Goal: Information Seeking & Learning: Learn about a topic

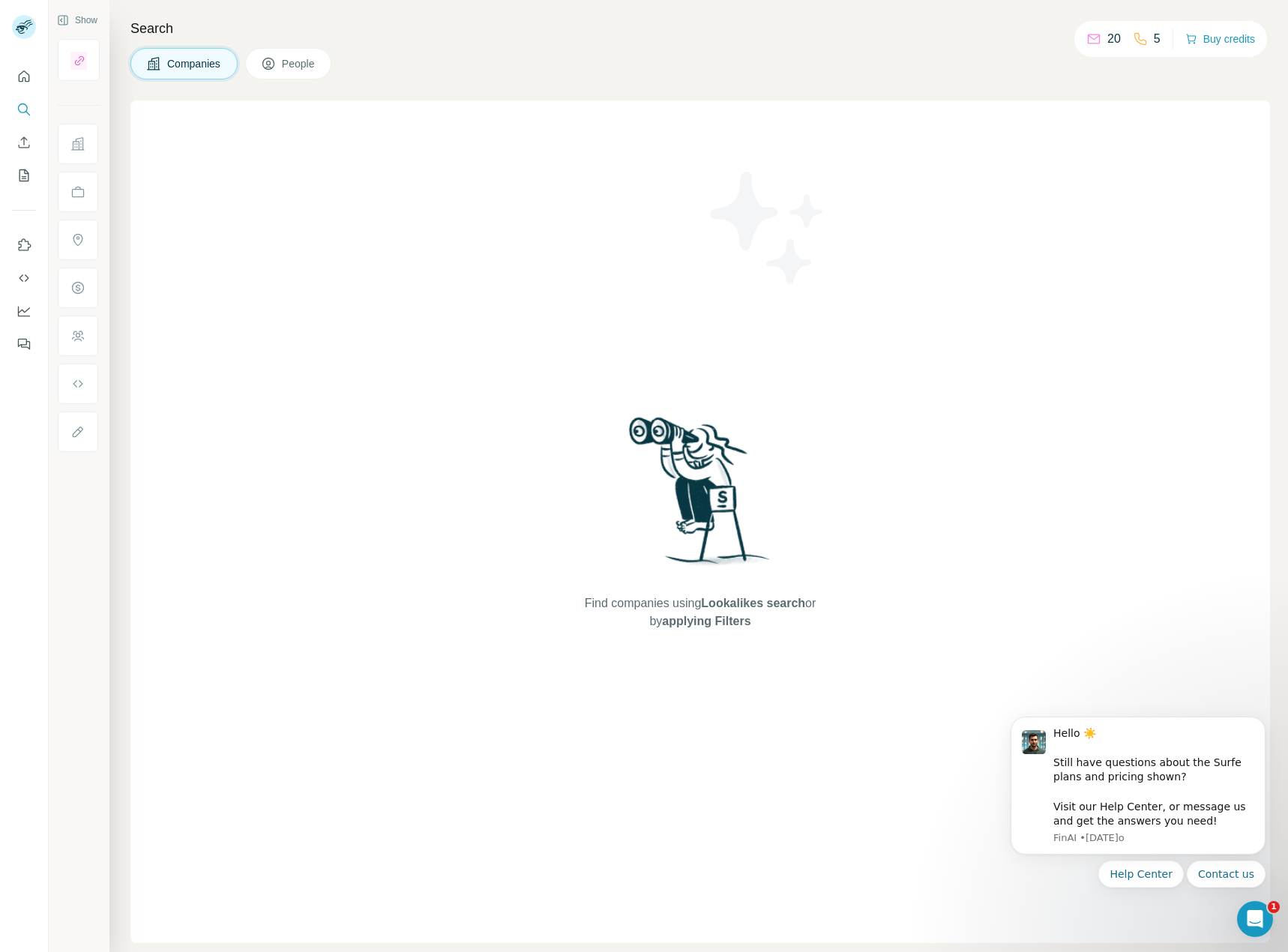
click at [213, 60] on span "Companies" at bounding box center [194, 63] width 55 height 15
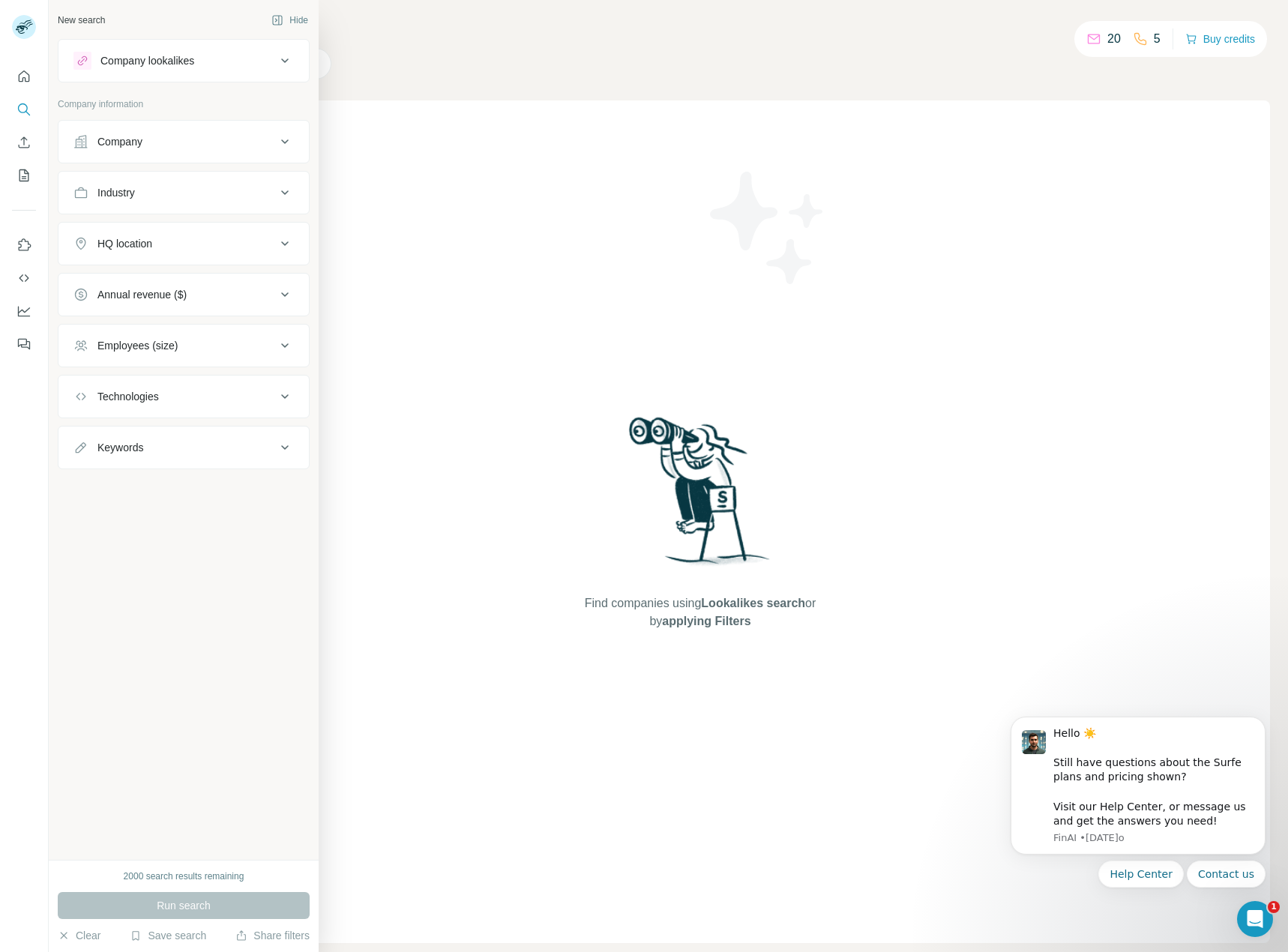
click at [136, 145] on div "Company" at bounding box center [119, 141] width 45 height 15
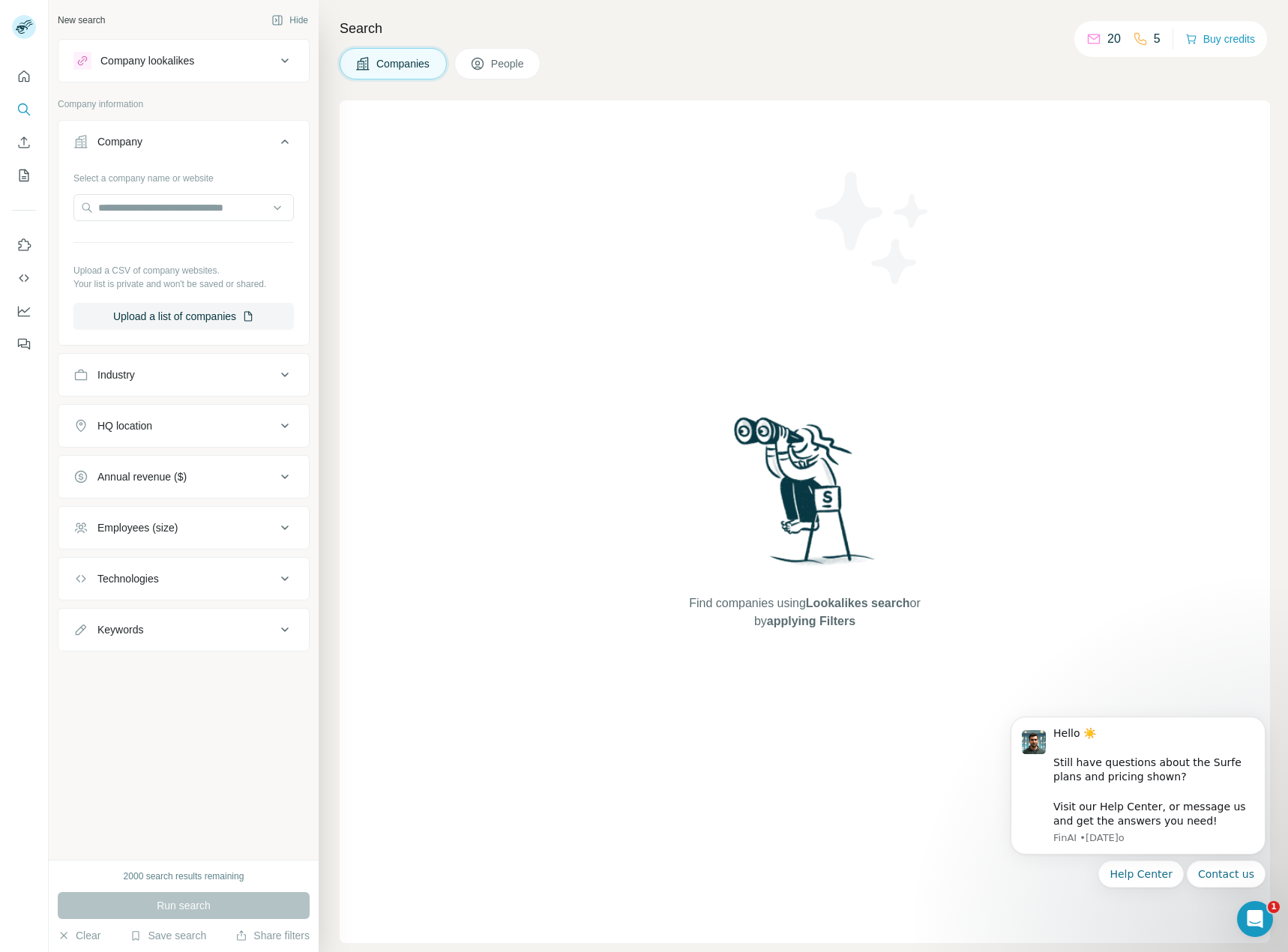
click at [143, 428] on div "HQ location" at bounding box center [124, 425] width 55 height 15
click at [156, 460] on input "text" at bounding box center [183, 463] width 220 height 27
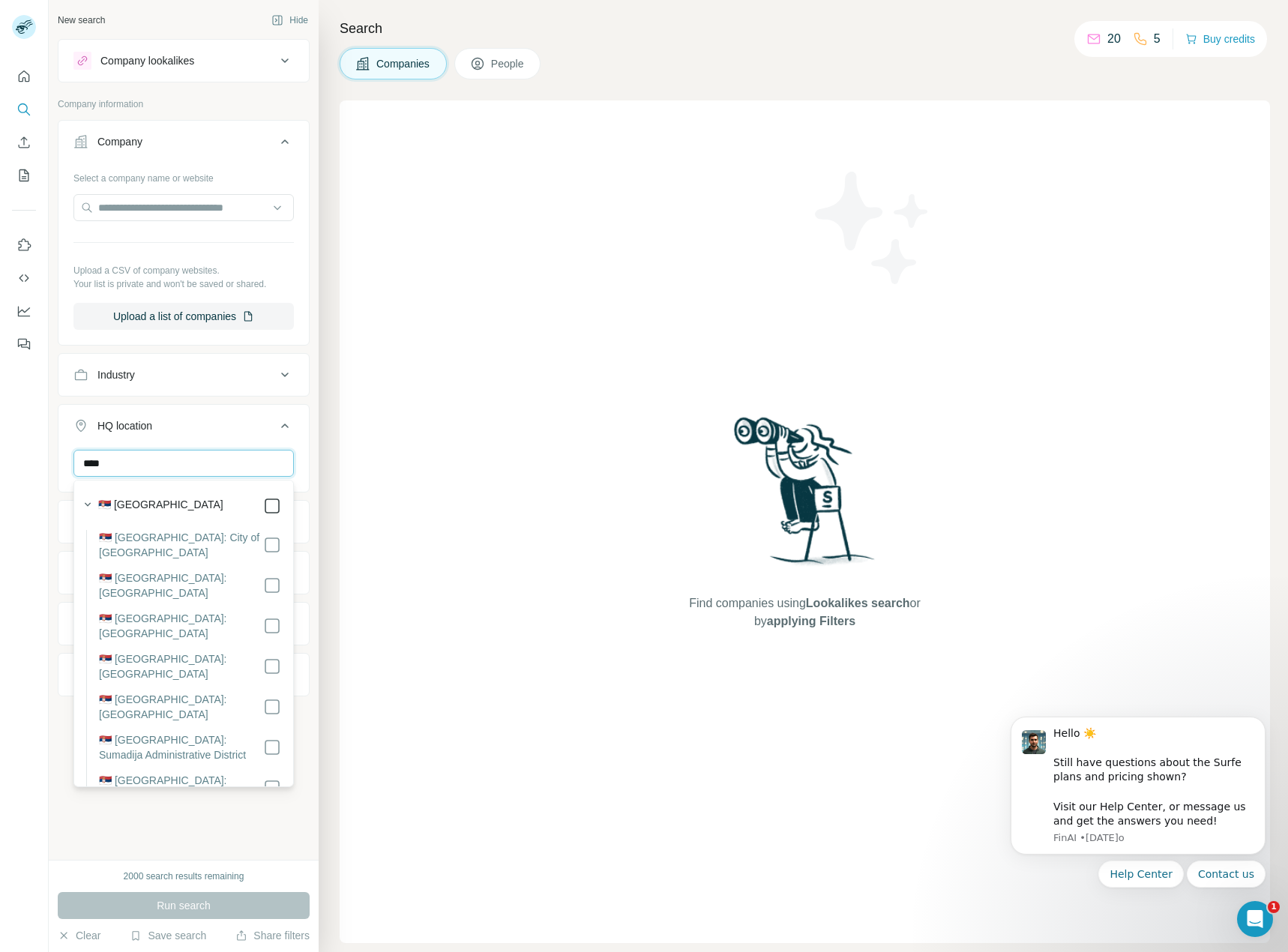
type input "****"
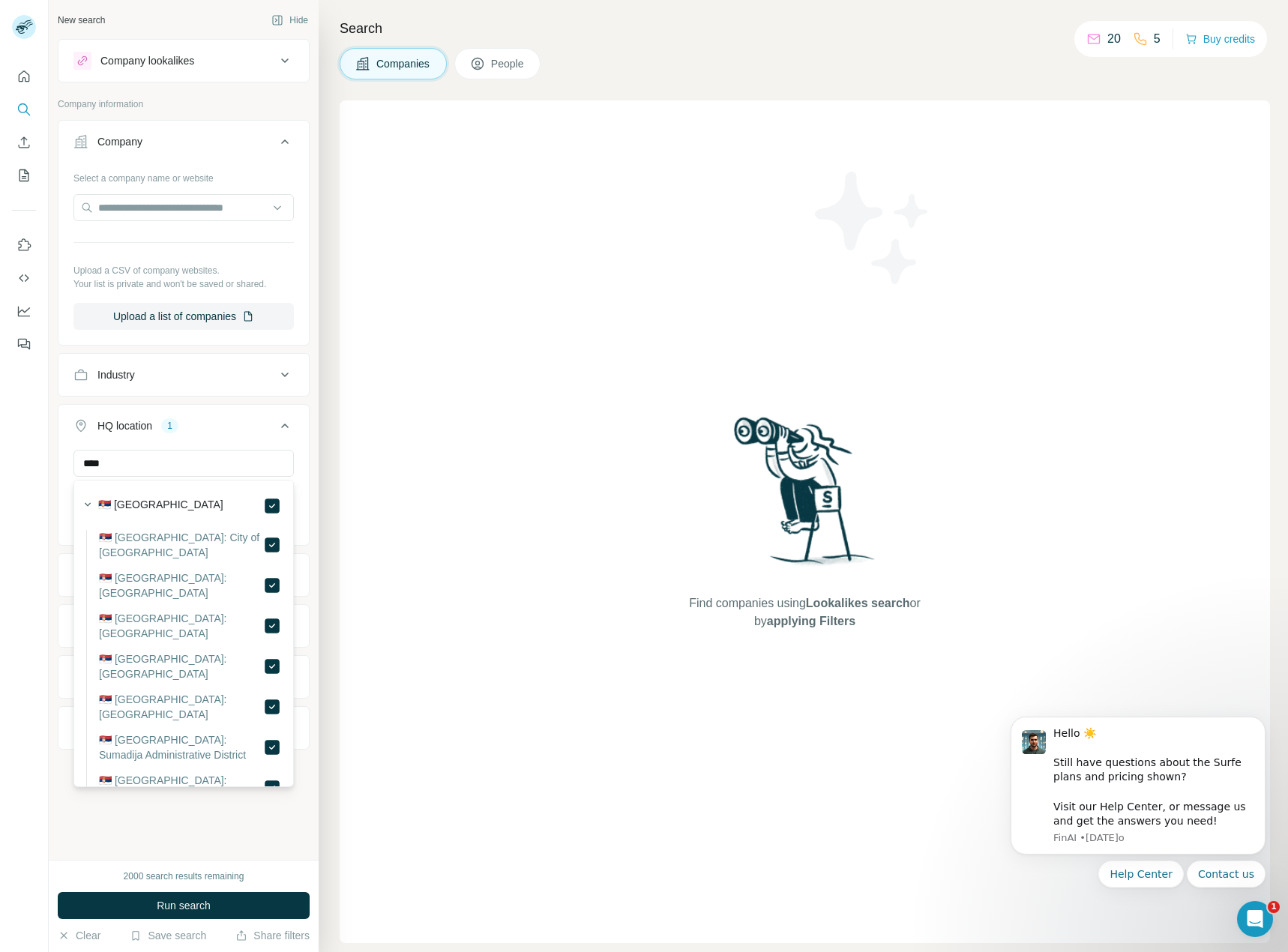
click at [140, 369] on div "Industry" at bounding box center [175, 375] width 202 height 15
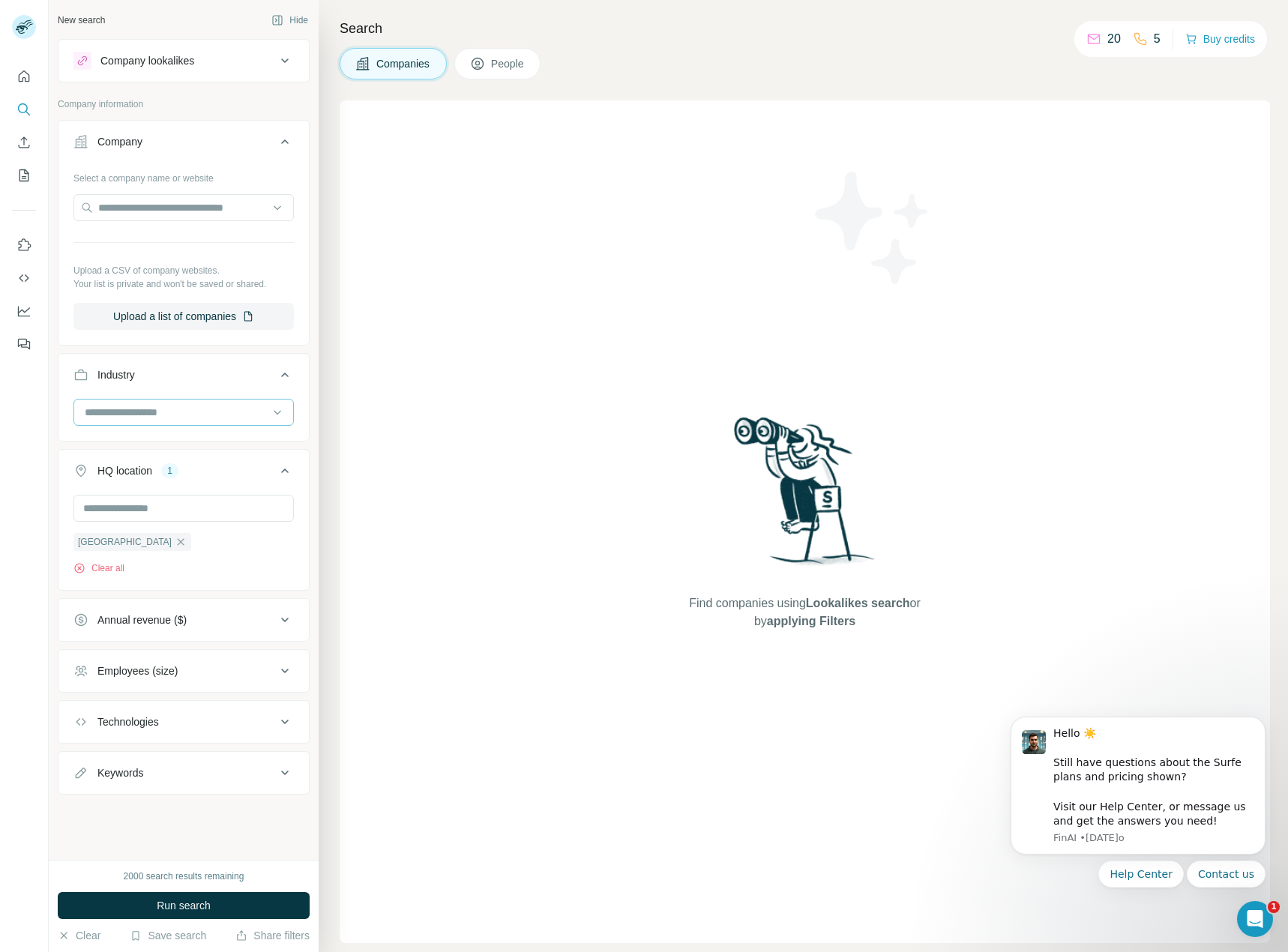
click at [212, 414] on input at bounding box center [176, 413] width 185 height 17
type input "***"
click at [176, 522] on p "Software Engineering" at bounding box center [136, 527] width 100 height 15
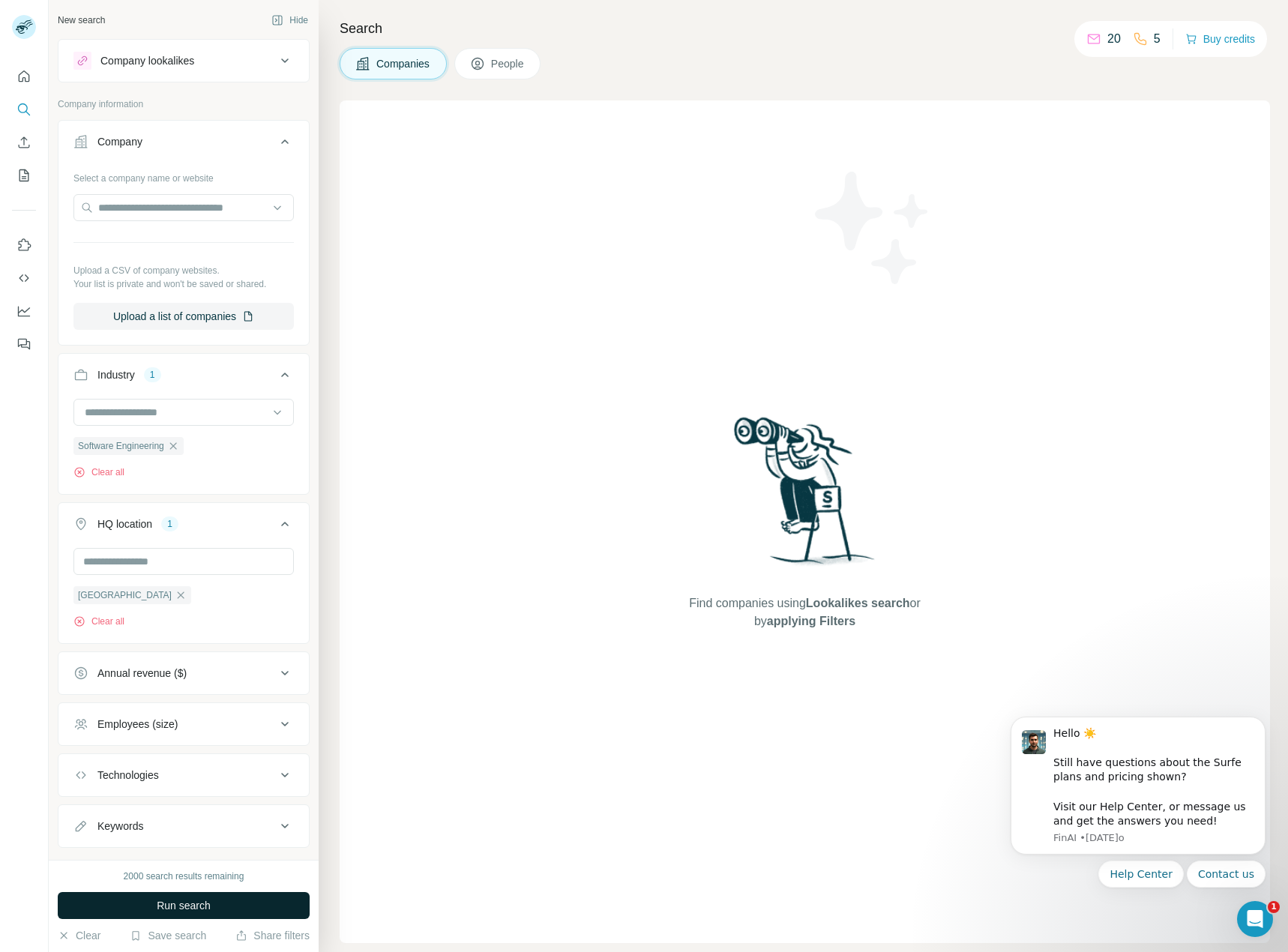
click at [185, 905] on span "Run search" at bounding box center [183, 905] width 54 height 15
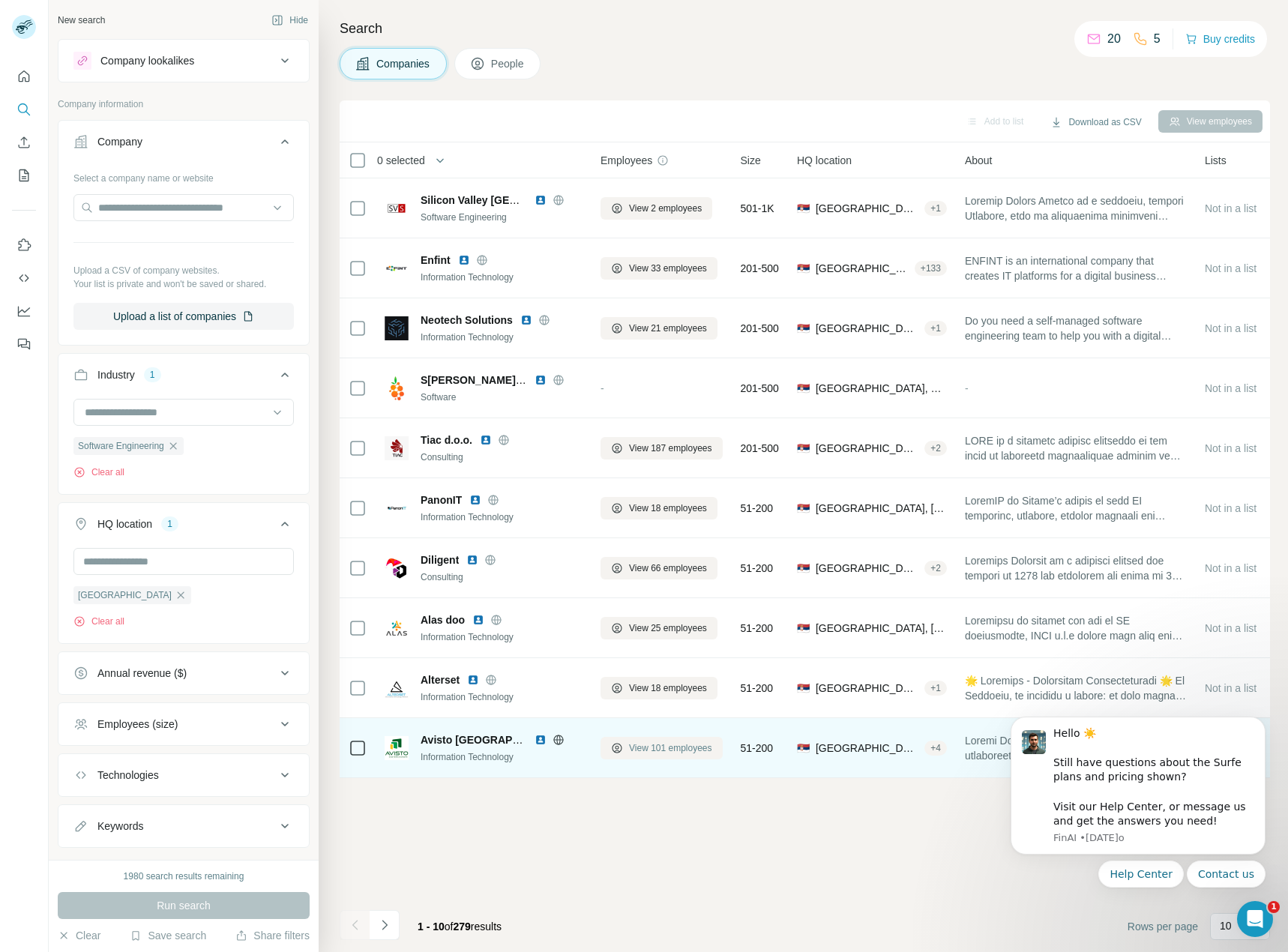
click at [674, 747] on span "View 101 employees" at bounding box center [670, 749] width 83 height 14
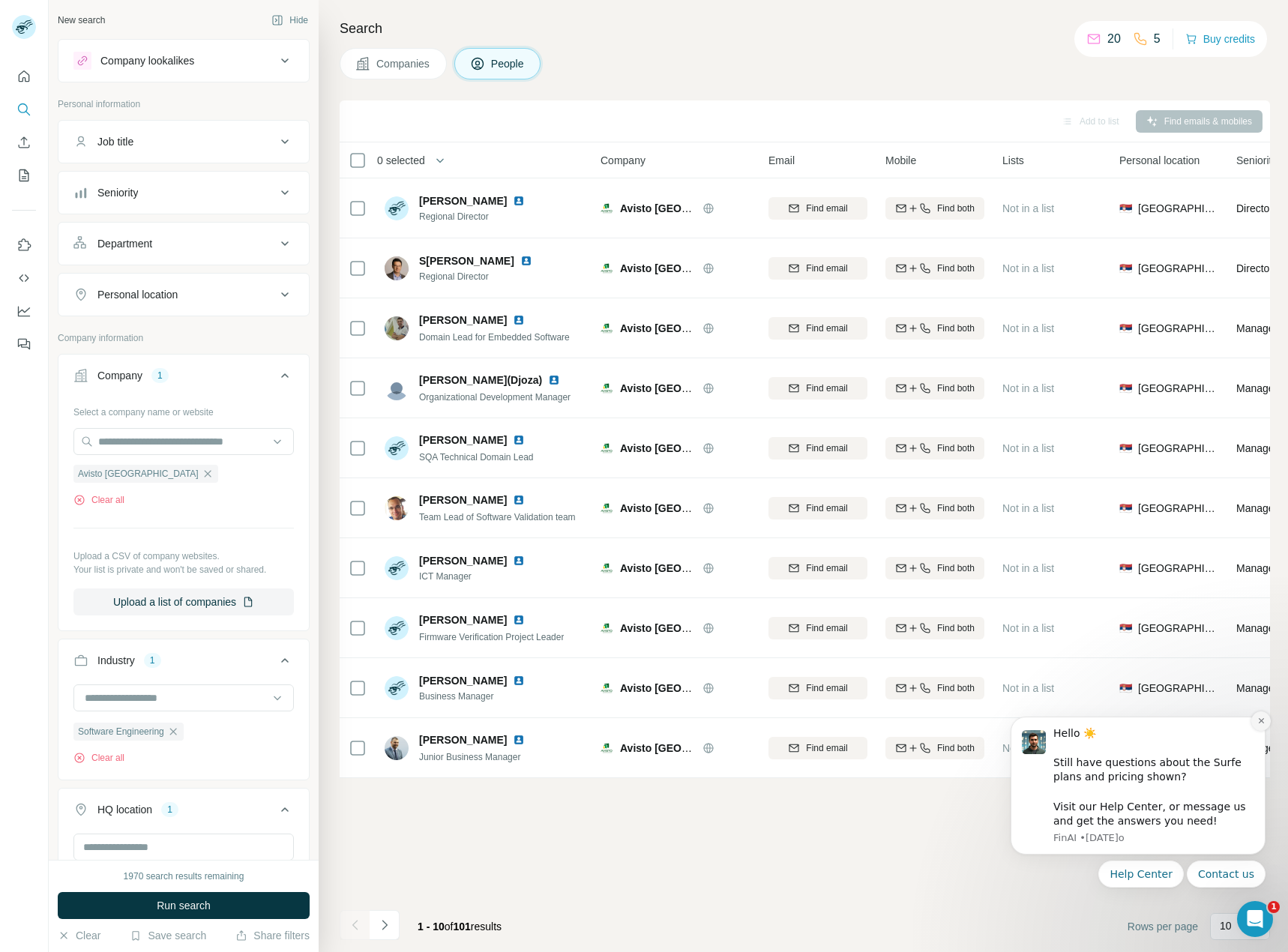
click at [1258, 721] on icon "Dismiss notification" at bounding box center [1261, 721] width 8 height 8
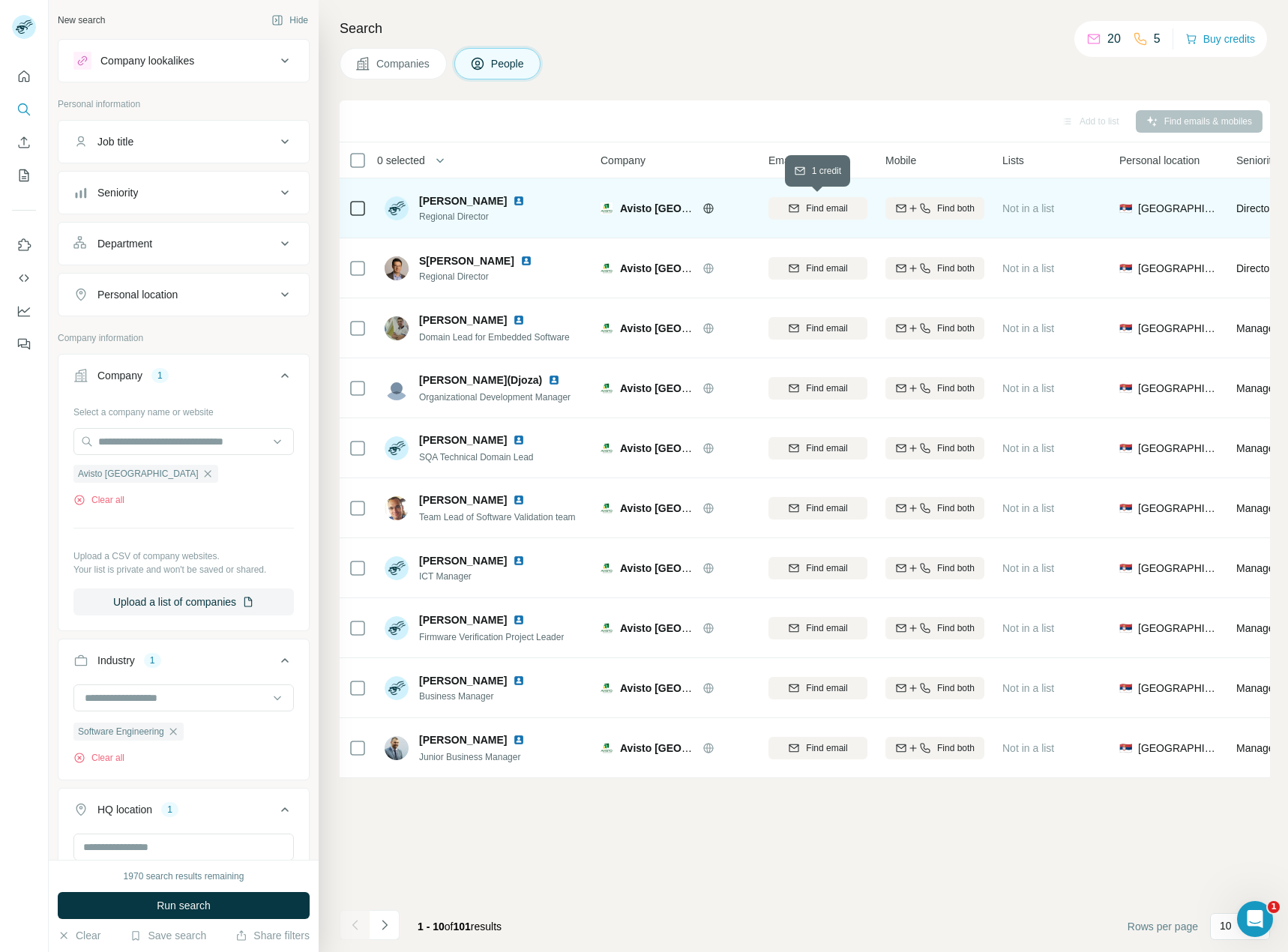
click at [830, 207] on span "Find email" at bounding box center [827, 208] width 42 height 14
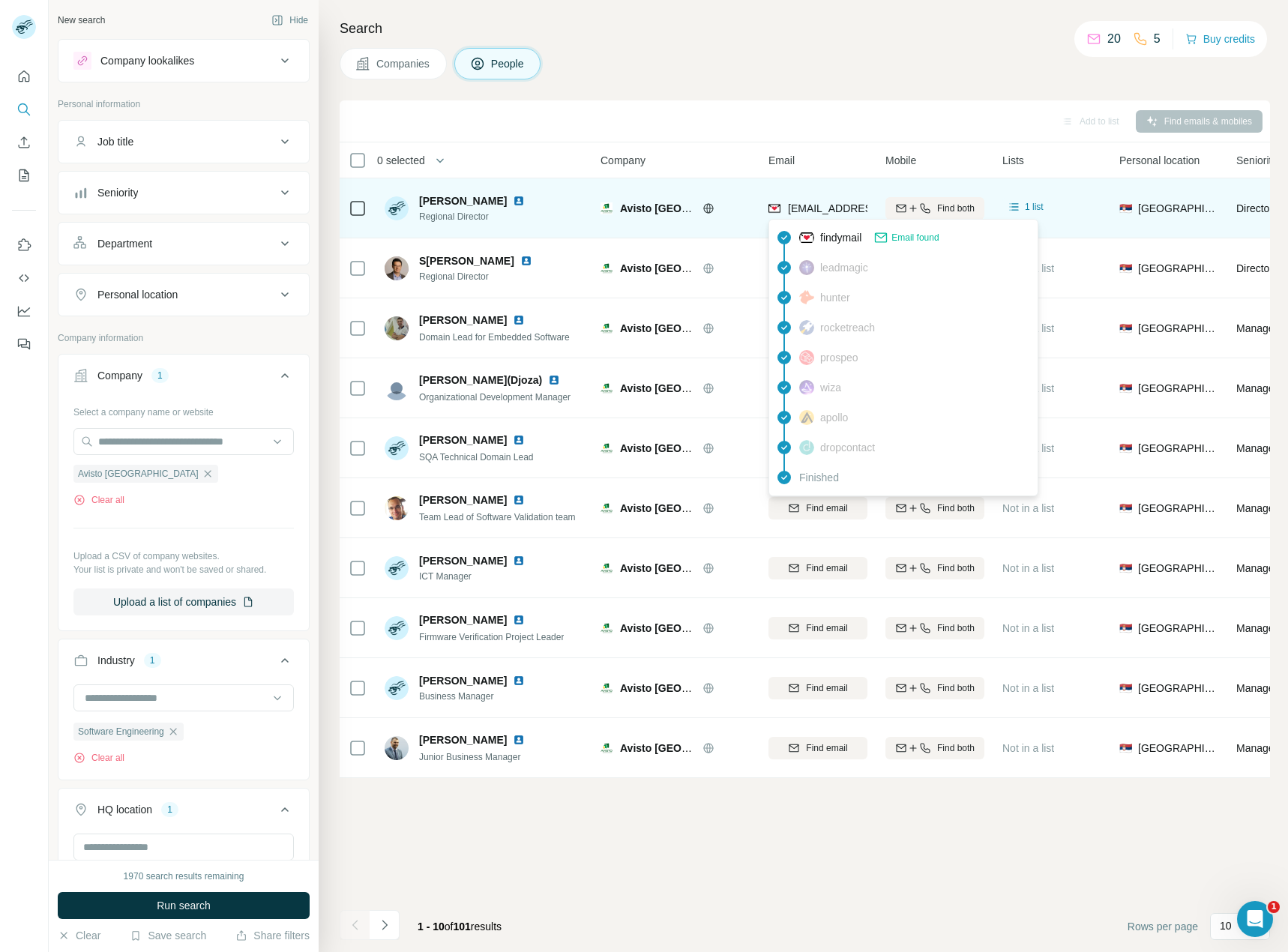
click at [823, 209] on span "milos.milutinovic@avisto-eastern.com" at bounding box center [877, 208] width 177 height 12
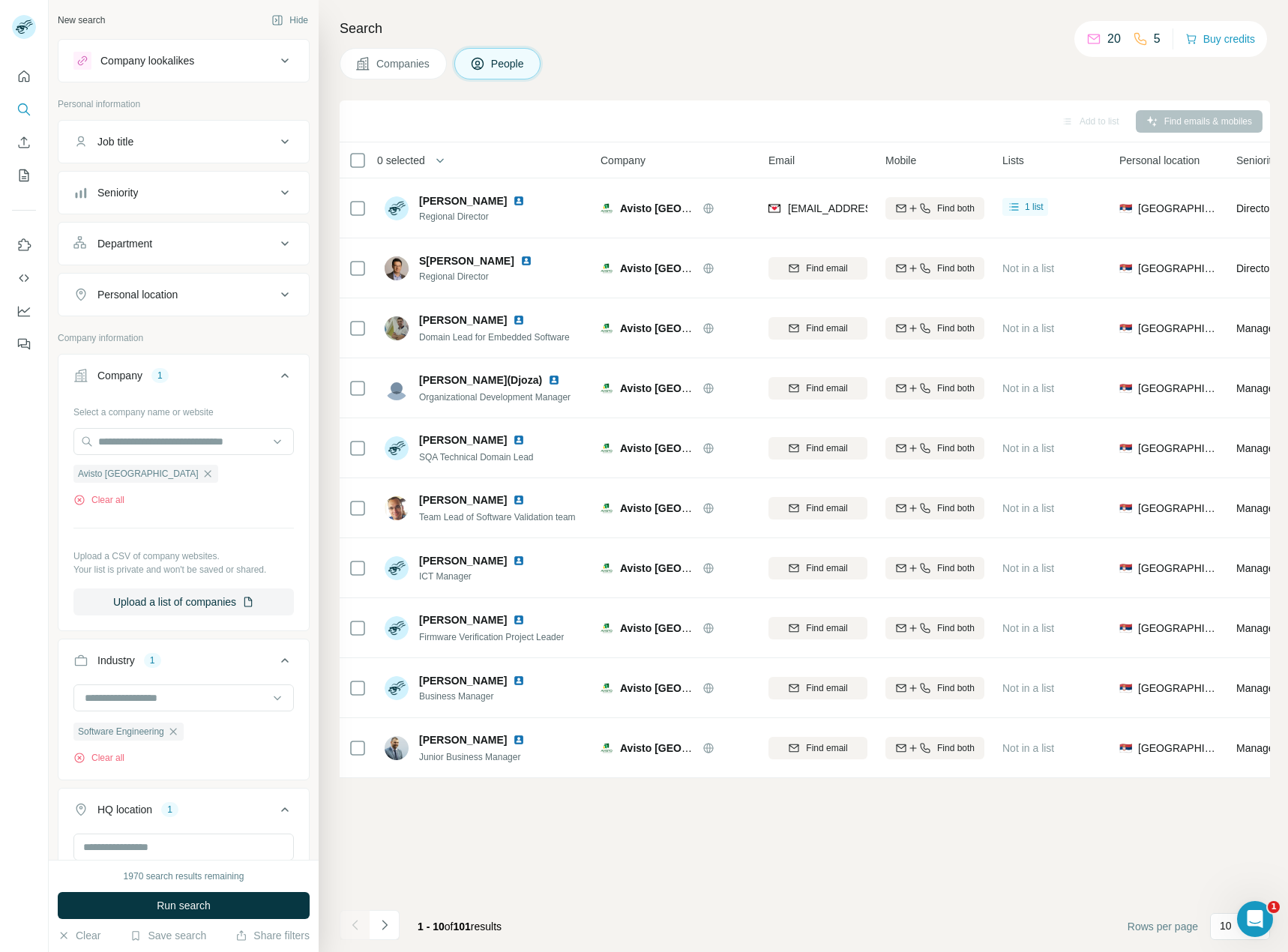
click at [862, 81] on div "Search Companies People Add to list Find emails & mobiles 0 selected People Com…" at bounding box center [803, 476] width 970 height 952
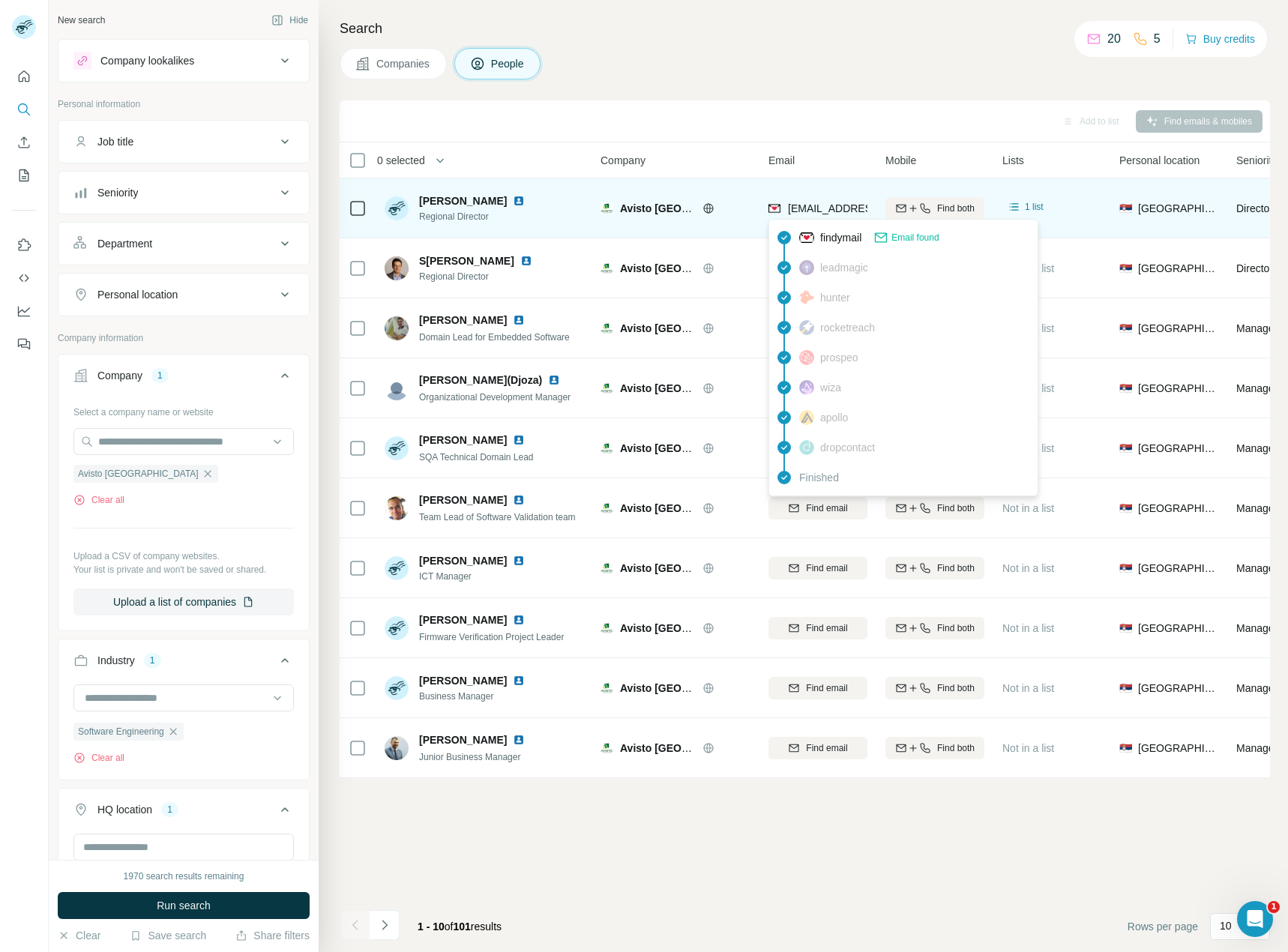
click at [783, 203] on div "milos.milutinovic@avisto-eastern.com" at bounding box center [861, 208] width 185 height 15
click at [805, 211] on span "milos.milutinovic@avisto-eastern.com" at bounding box center [877, 208] width 177 height 12
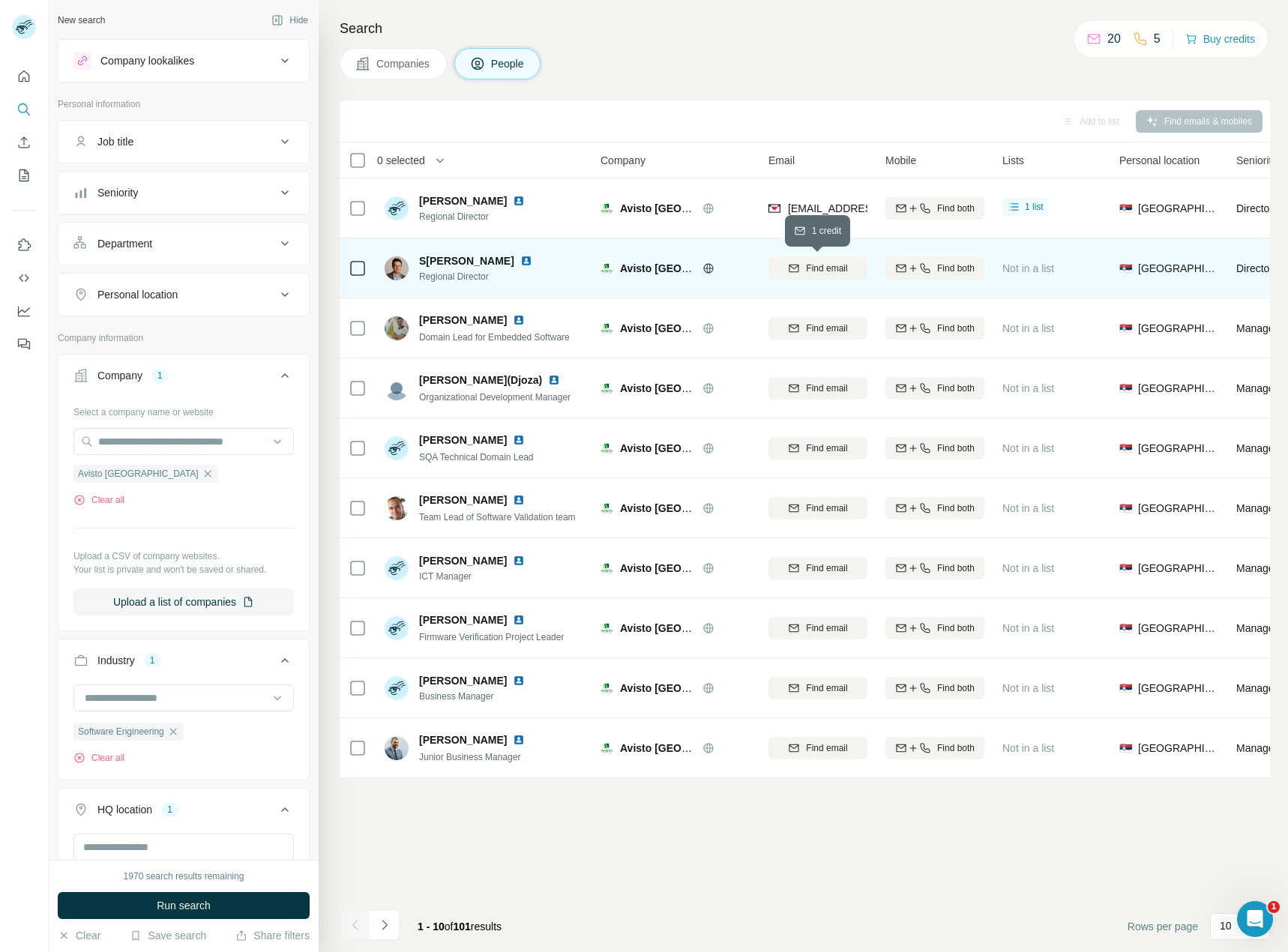
click at [828, 274] on span "Find email" at bounding box center [827, 269] width 42 height 14
click at [1041, 269] on span "1 list" at bounding box center [1034, 267] width 19 height 14
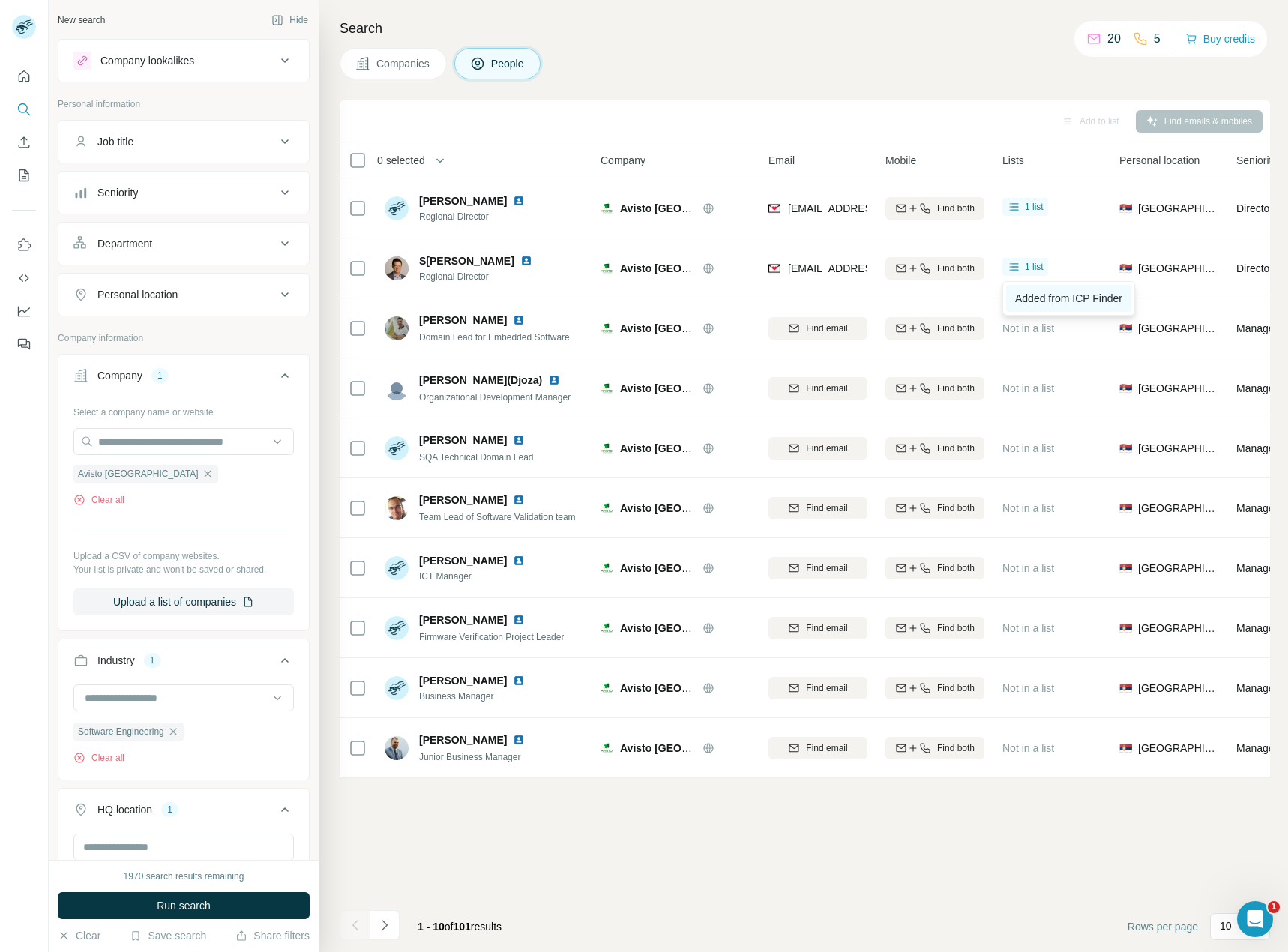
click at [1047, 303] on span "Added from ICP Finder" at bounding box center [1069, 298] width 107 height 12
click at [201, 475] on icon "button" at bounding box center [207, 474] width 12 height 12
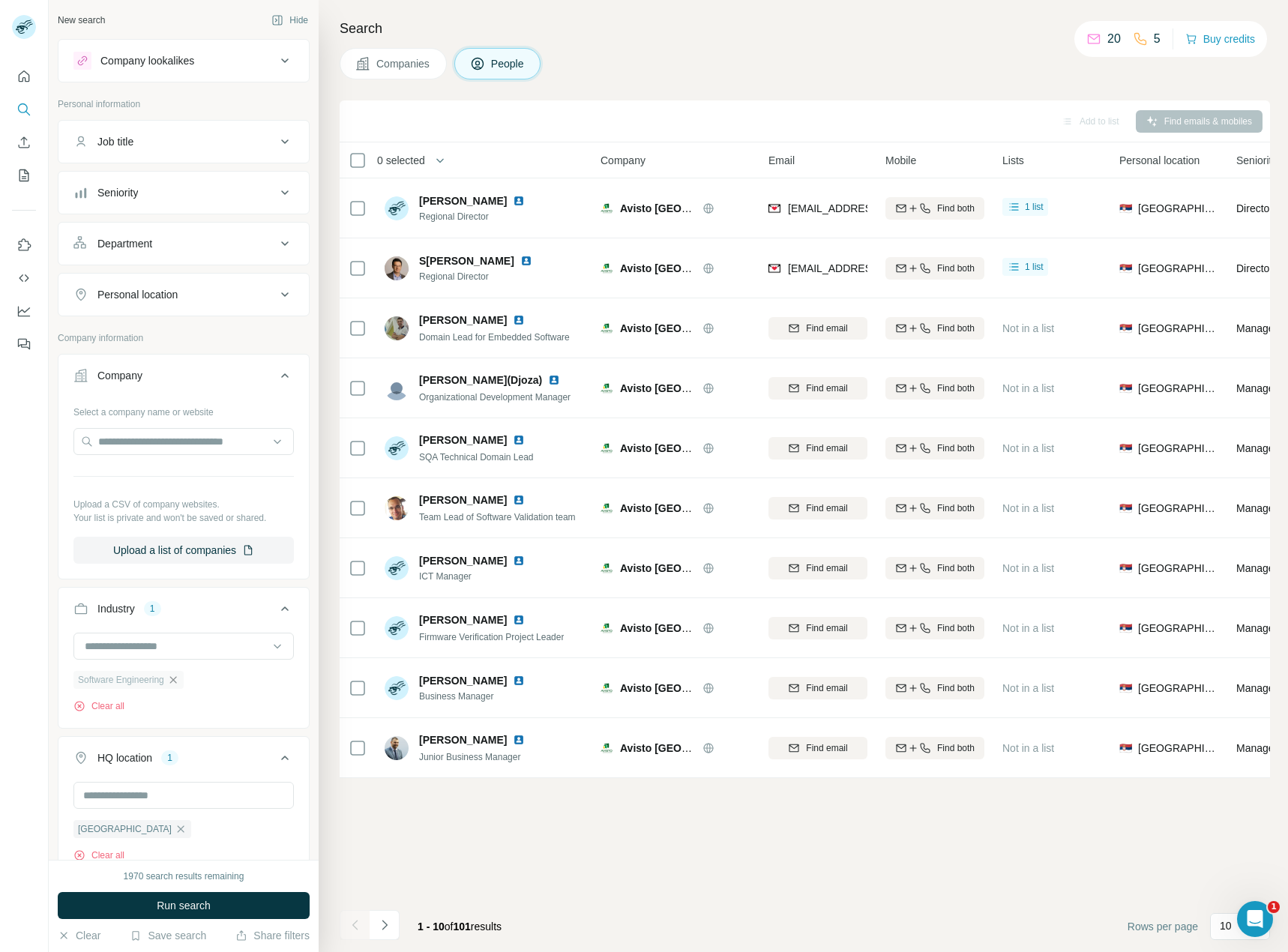
click at [176, 679] on icon "button" at bounding box center [174, 680] width 12 height 12
click at [188, 653] on input at bounding box center [176, 646] width 185 height 17
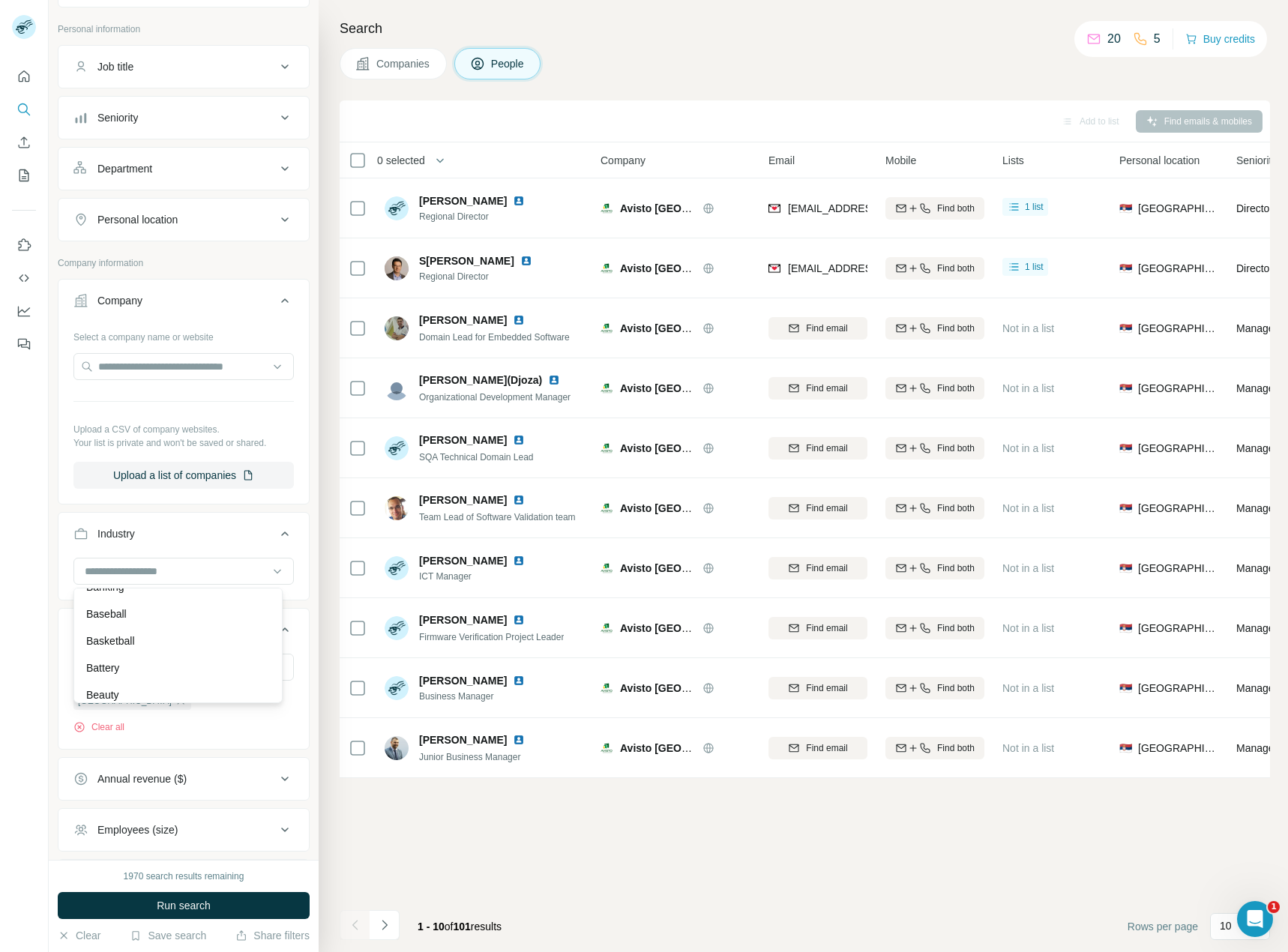
scroll to position [1581, 0]
click at [144, 570] on input at bounding box center [176, 571] width 185 height 17
click at [101, 564] on input at bounding box center [176, 571] width 185 height 17
click at [109, 570] on input at bounding box center [176, 571] width 185 height 17
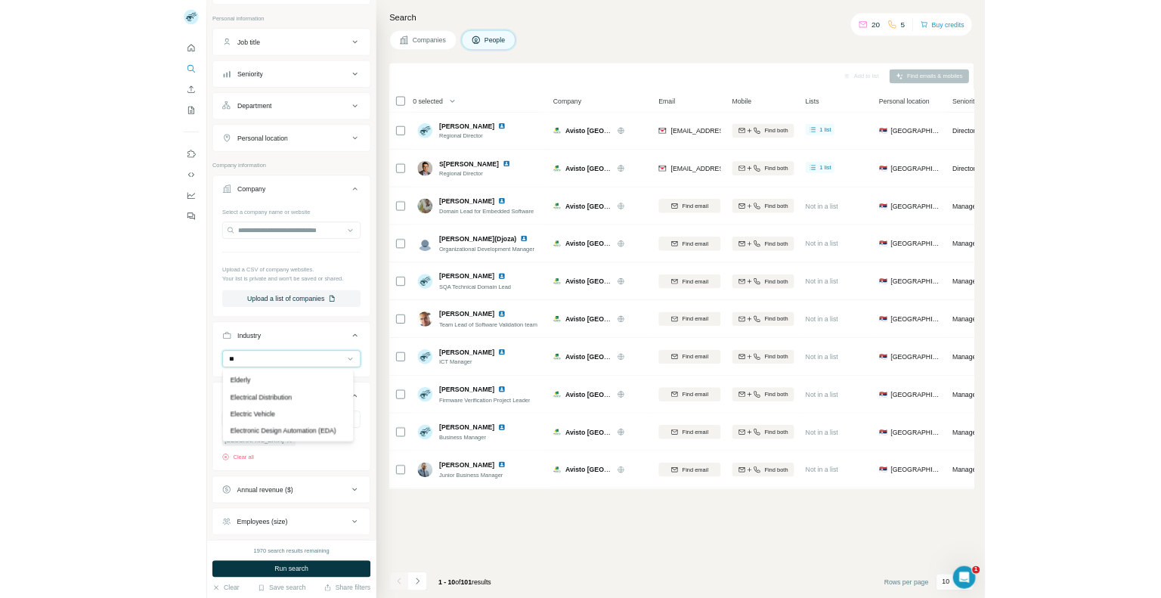
scroll to position [410, 0]
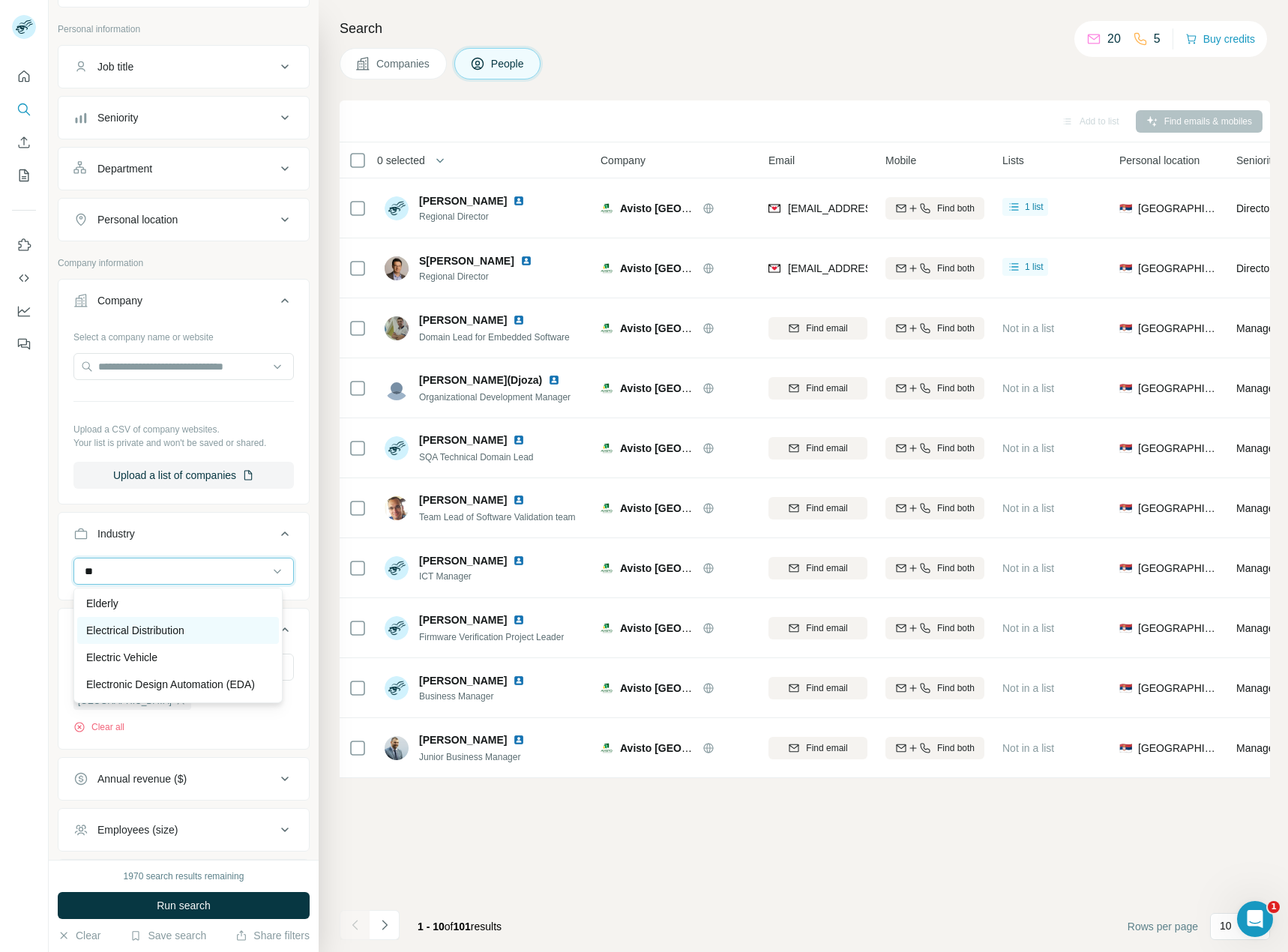
type input "**"
click at [148, 633] on p "Electrical Distribution" at bounding box center [135, 630] width 98 height 15
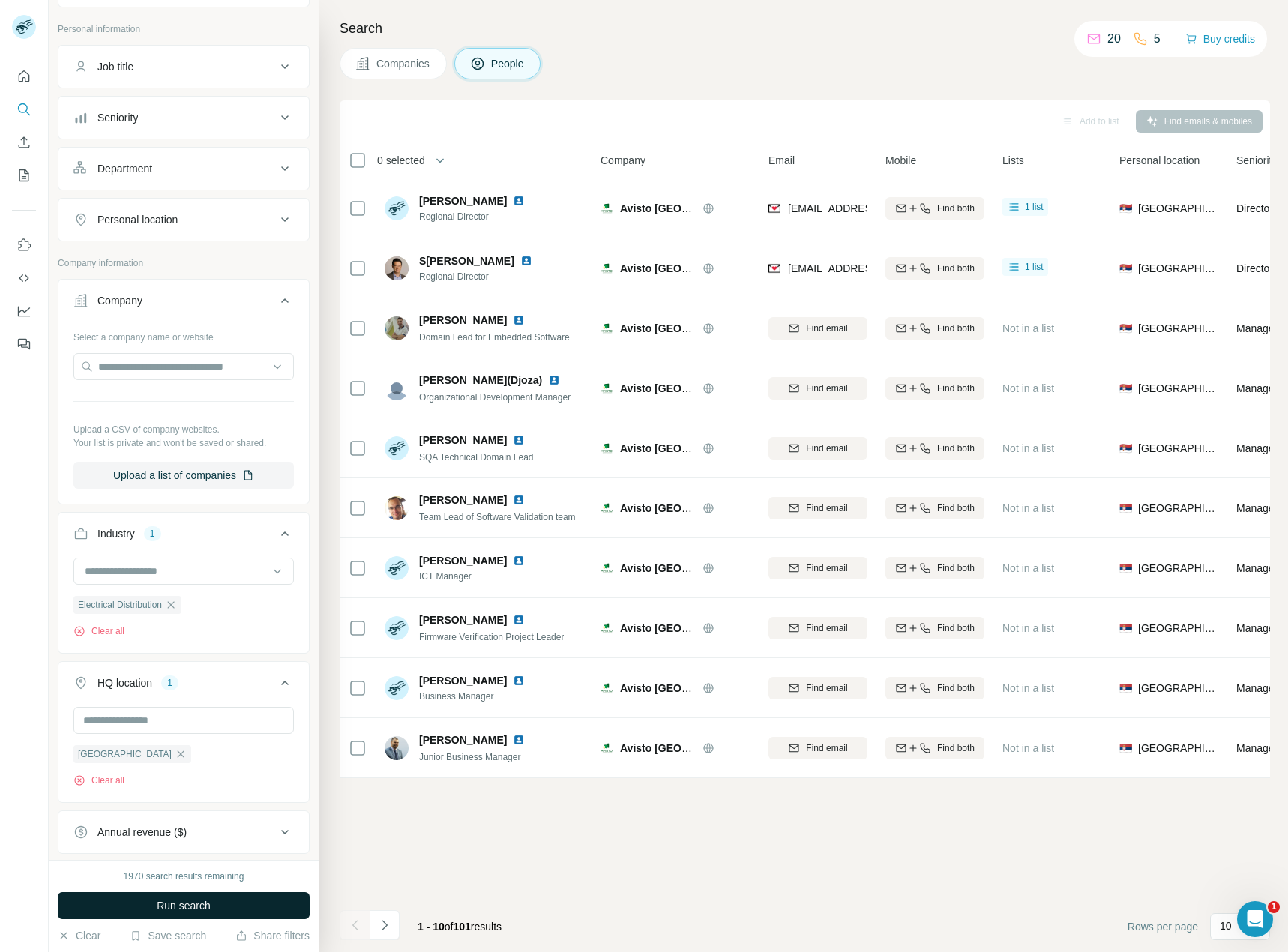
click at [189, 908] on span "Run search" at bounding box center [183, 905] width 54 height 15
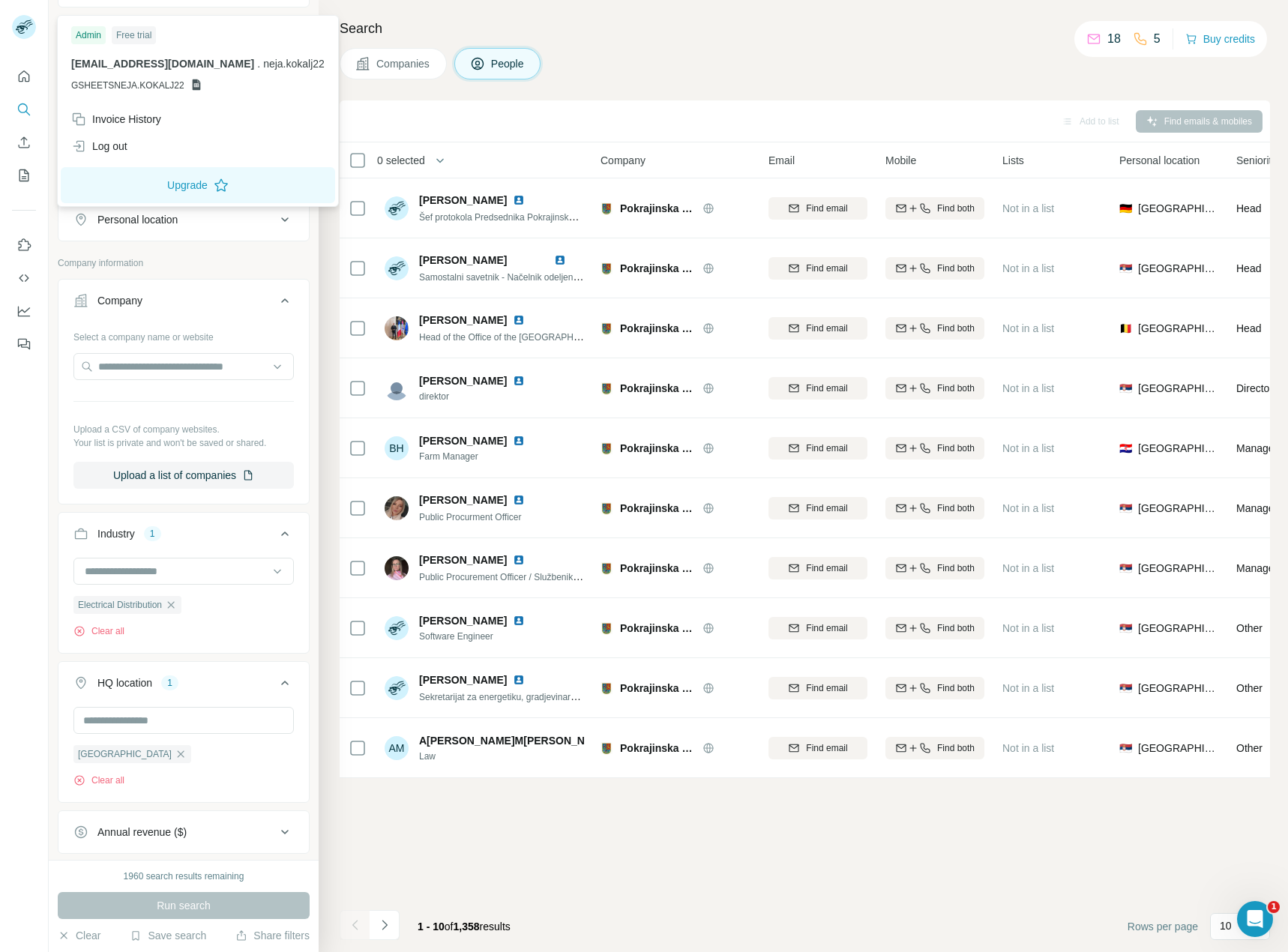
click at [23, 26] on icon at bounding box center [22, 30] width 12 height 8
click at [143, 189] on button "Upgrade" at bounding box center [197, 185] width 275 height 36
click at [529, 11] on div "Search Companies People Add to list Find emails & mobiles 0 selected People Com…" at bounding box center [803, 476] width 970 height 952
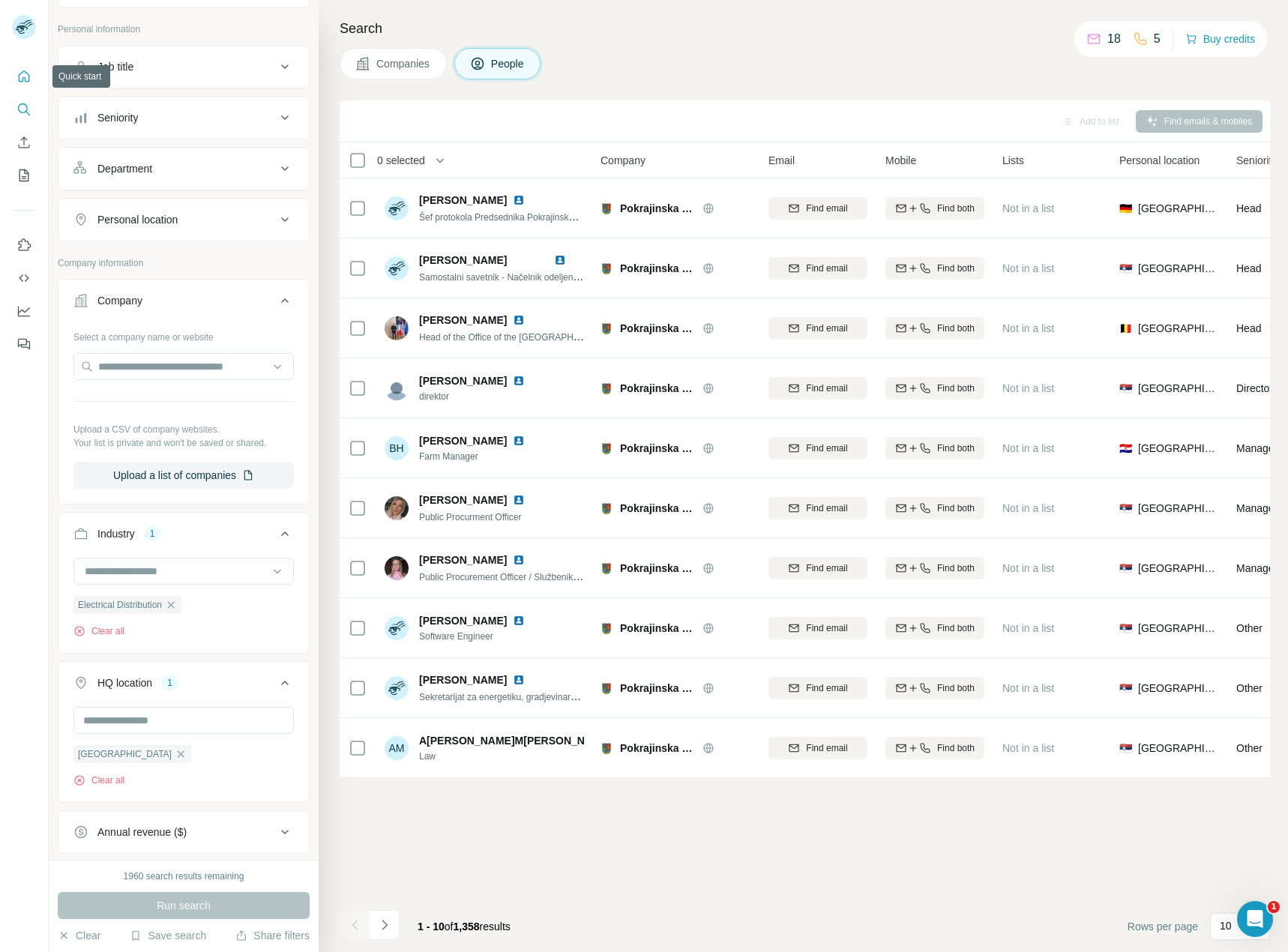
click at [24, 70] on icon "Quick start" at bounding box center [24, 76] width 15 height 15
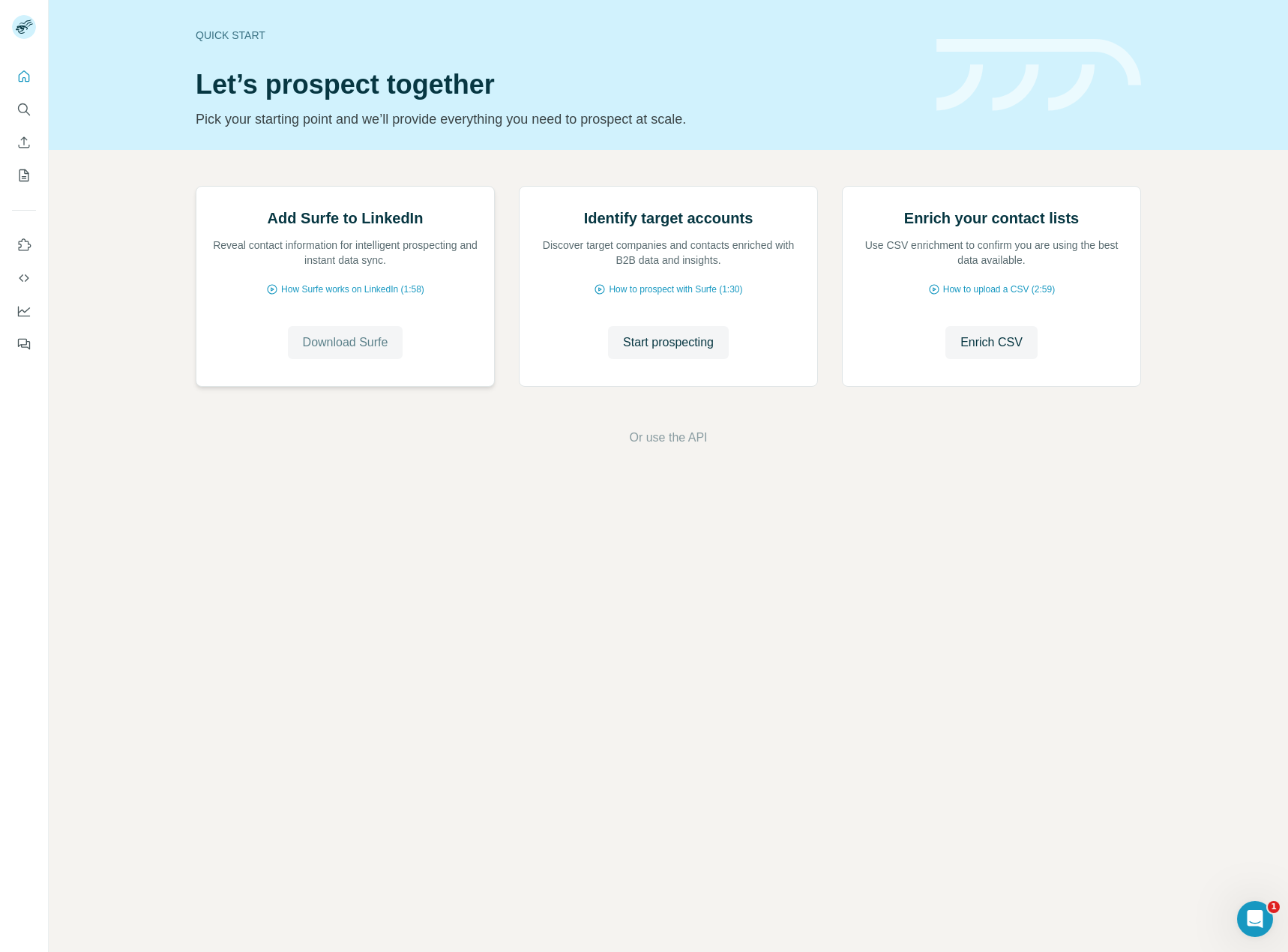
click at [354, 352] on span "Download Surfe" at bounding box center [345, 342] width 85 height 18
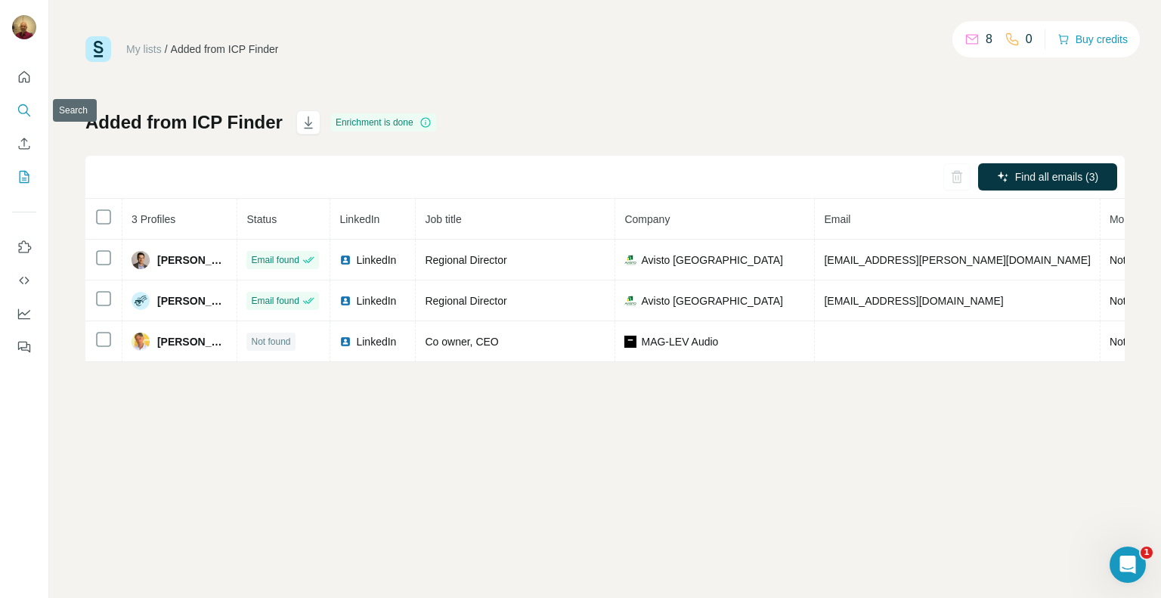
click at [25, 107] on icon "Search" at bounding box center [24, 110] width 15 height 15
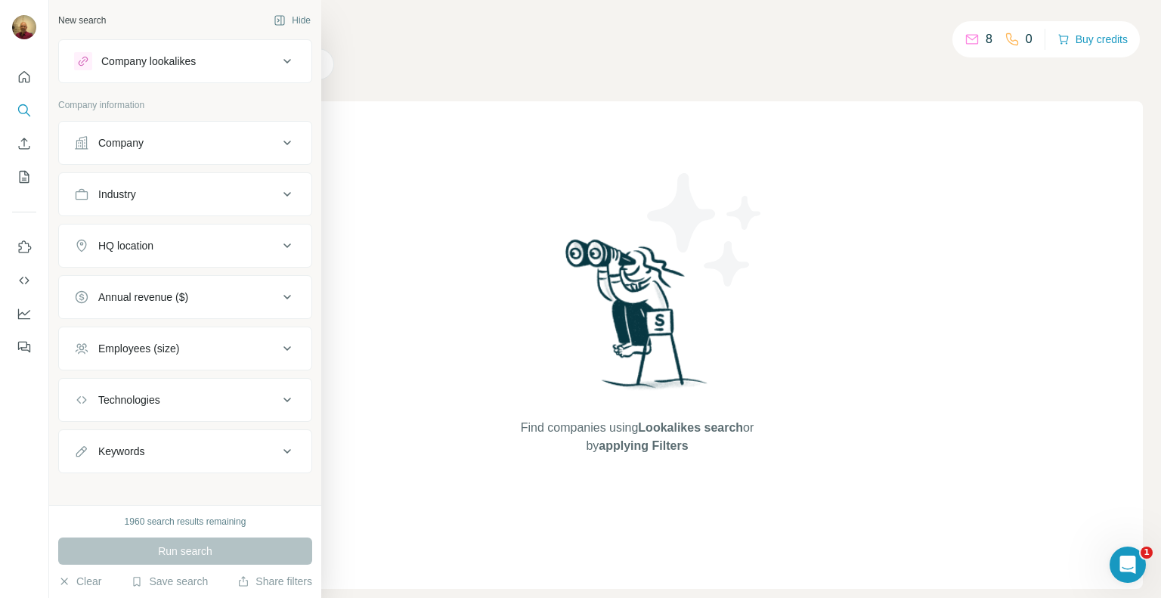
click at [242, 188] on div "Industry" at bounding box center [176, 194] width 204 height 15
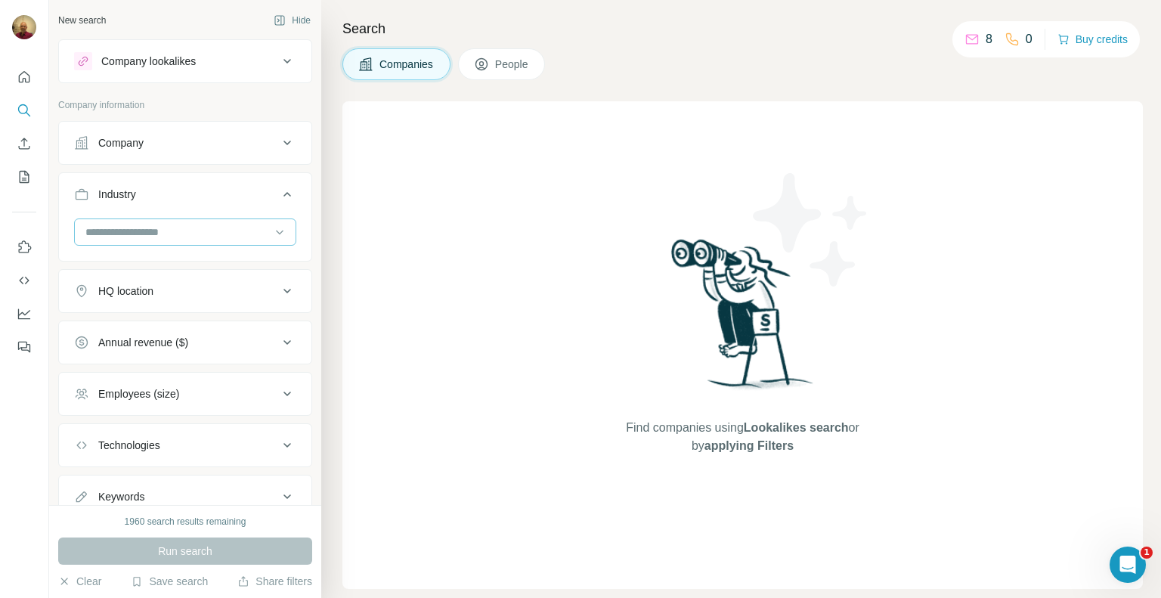
click at [183, 228] on input at bounding box center [177, 232] width 187 height 17
type input "*"
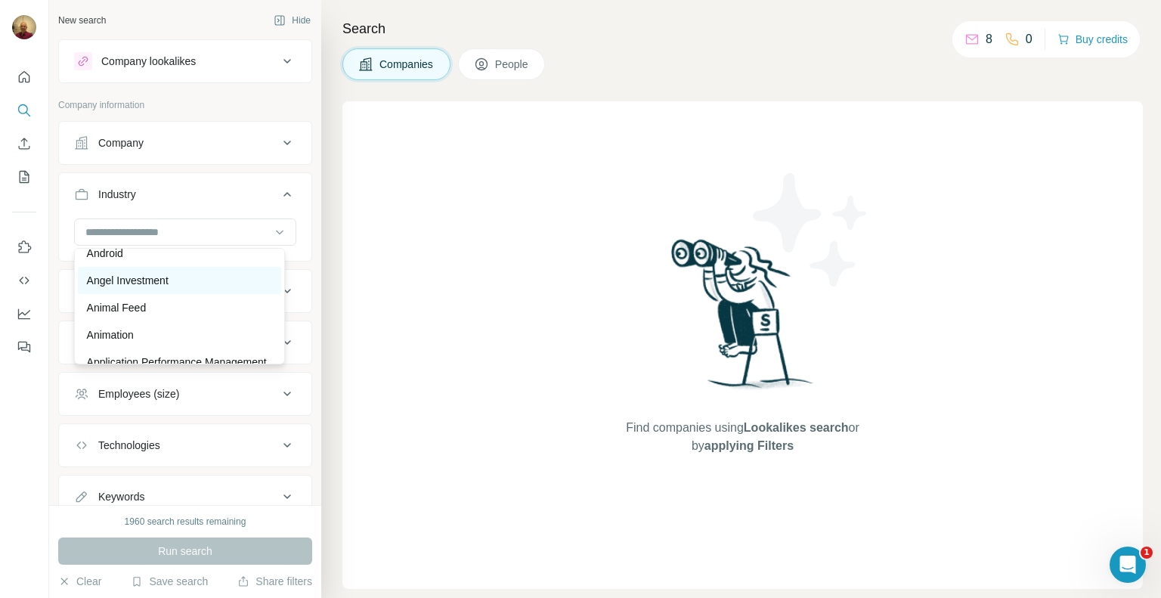
click at [188, 285] on div "Angel Investment" at bounding box center [179, 280] width 185 height 15
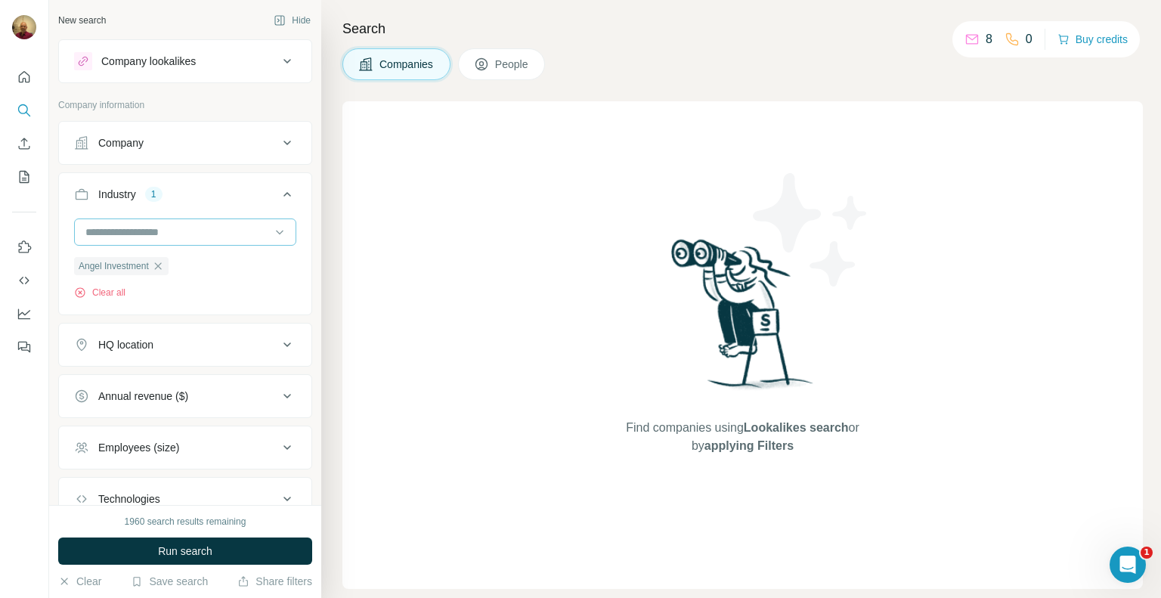
click at [216, 224] on input at bounding box center [177, 232] width 187 height 17
click at [278, 191] on icon at bounding box center [287, 194] width 18 height 18
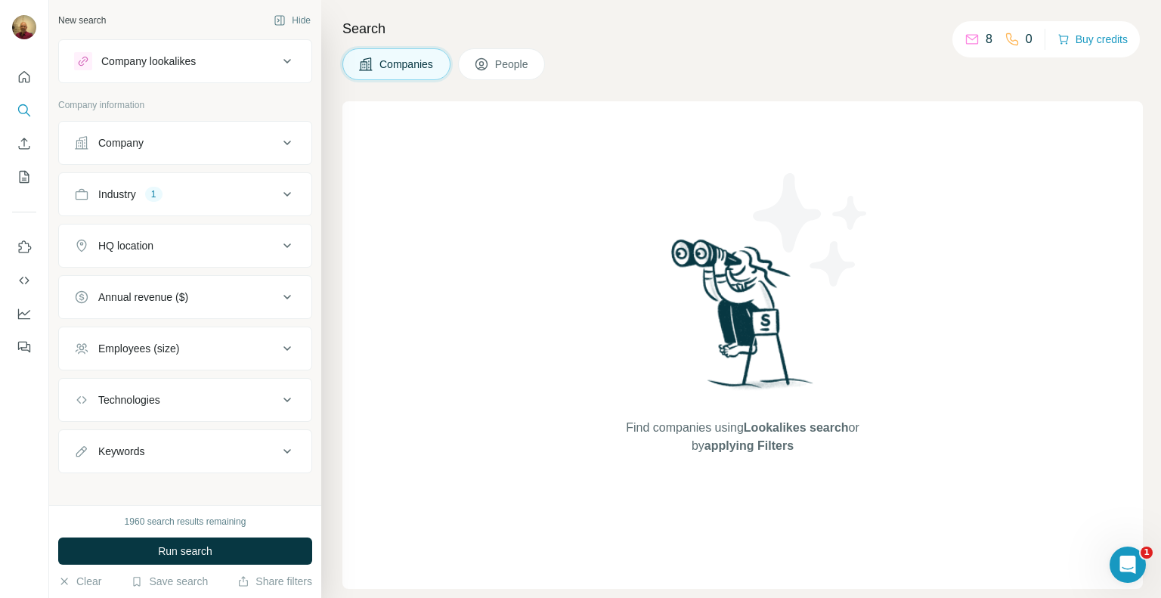
click at [278, 190] on icon at bounding box center [287, 194] width 18 height 18
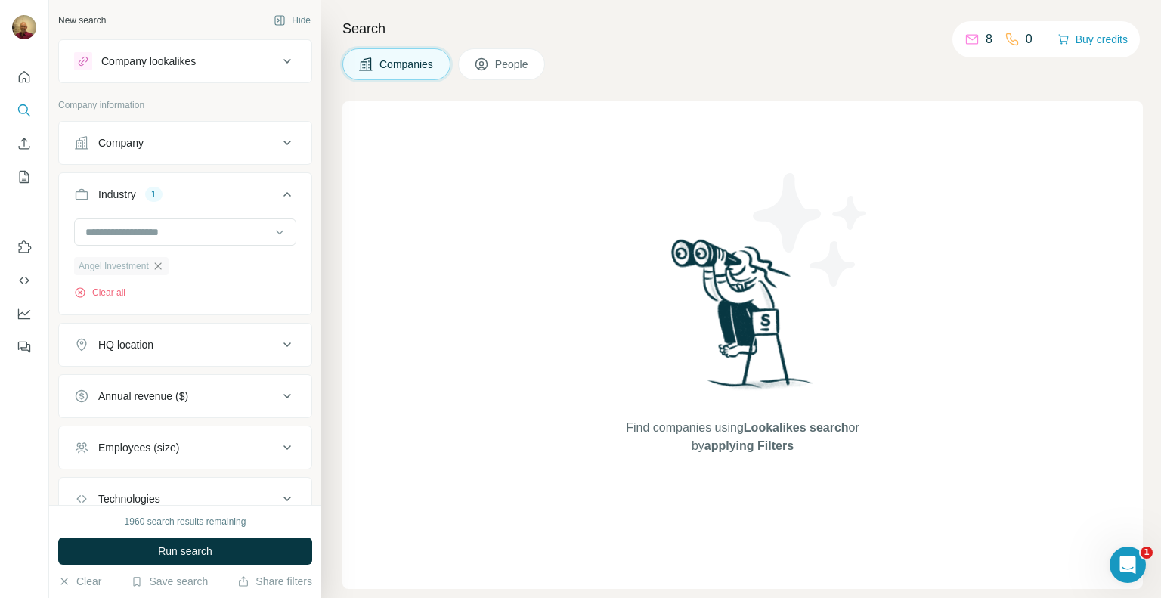
click at [157, 265] on icon "button" at bounding box center [158, 266] width 12 height 12
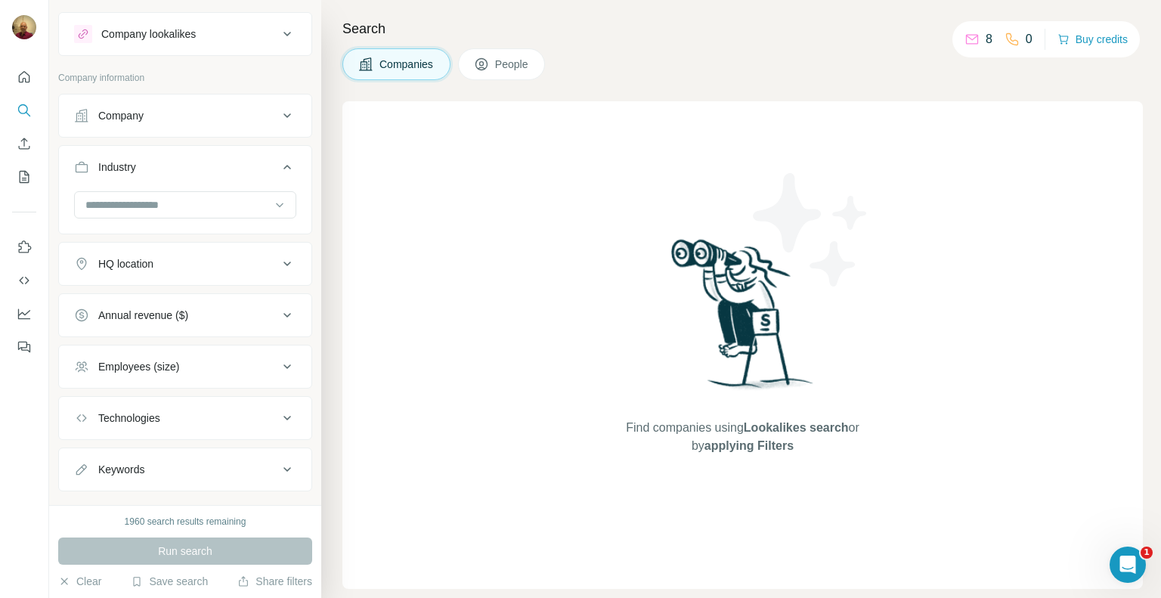
scroll to position [53, 0]
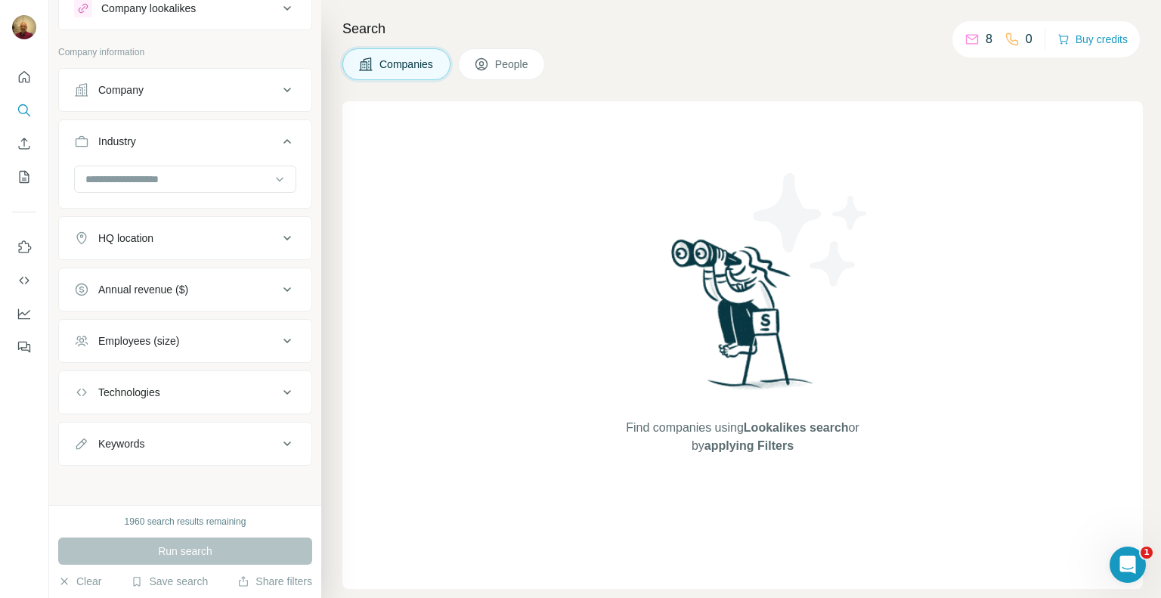
click at [192, 236] on div "HQ location" at bounding box center [176, 238] width 204 height 15
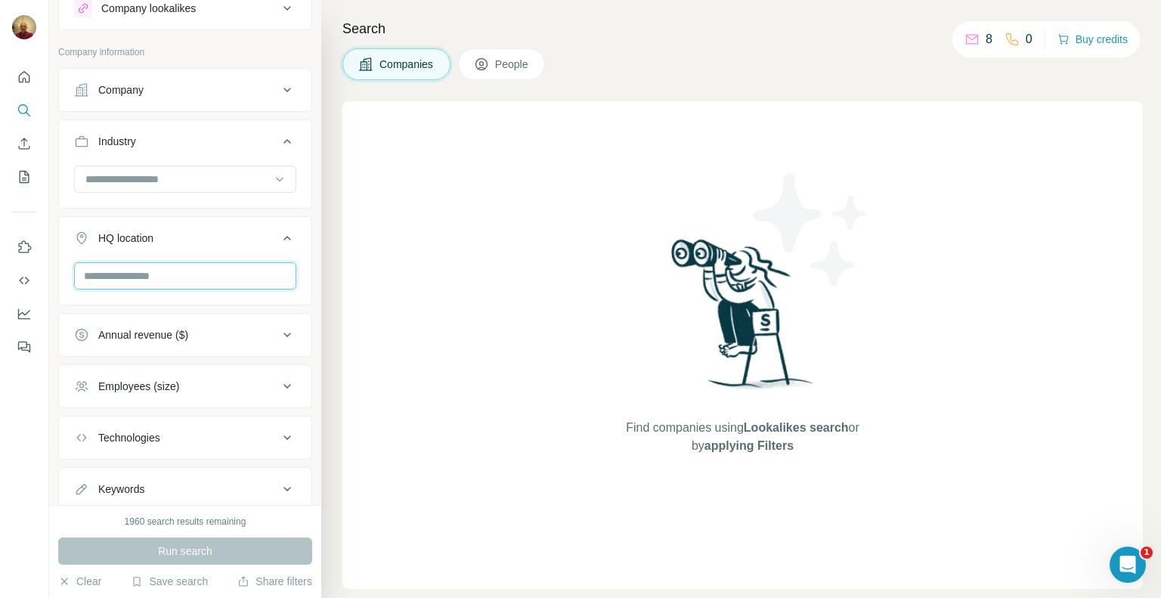
click at [194, 268] on input "text" at bounding box center [185, 275] width 222 height 27
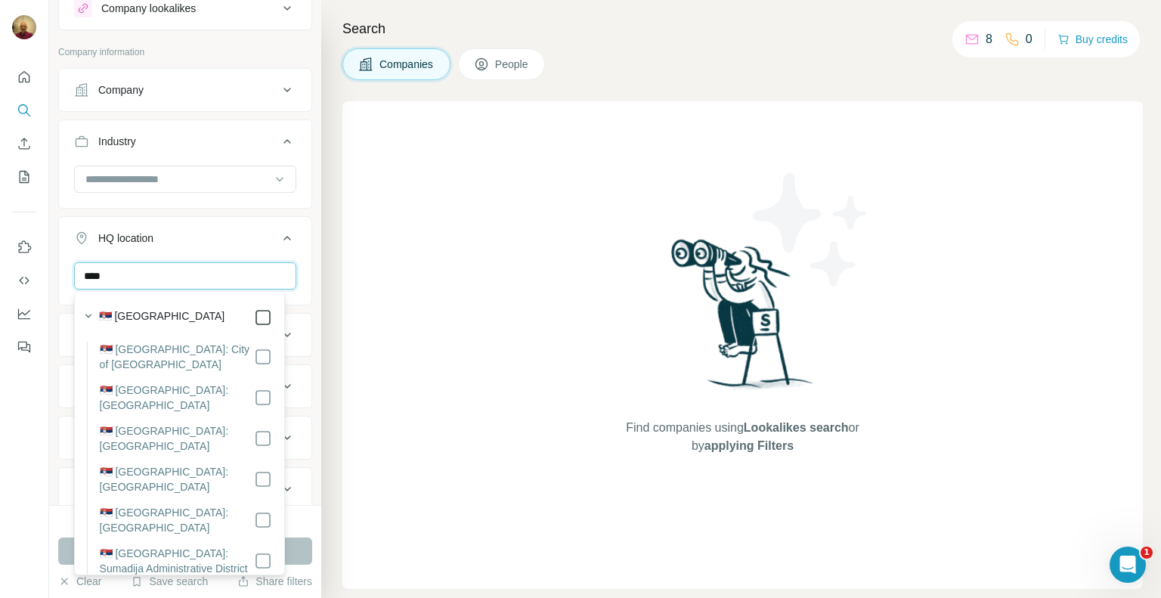
type input "****"
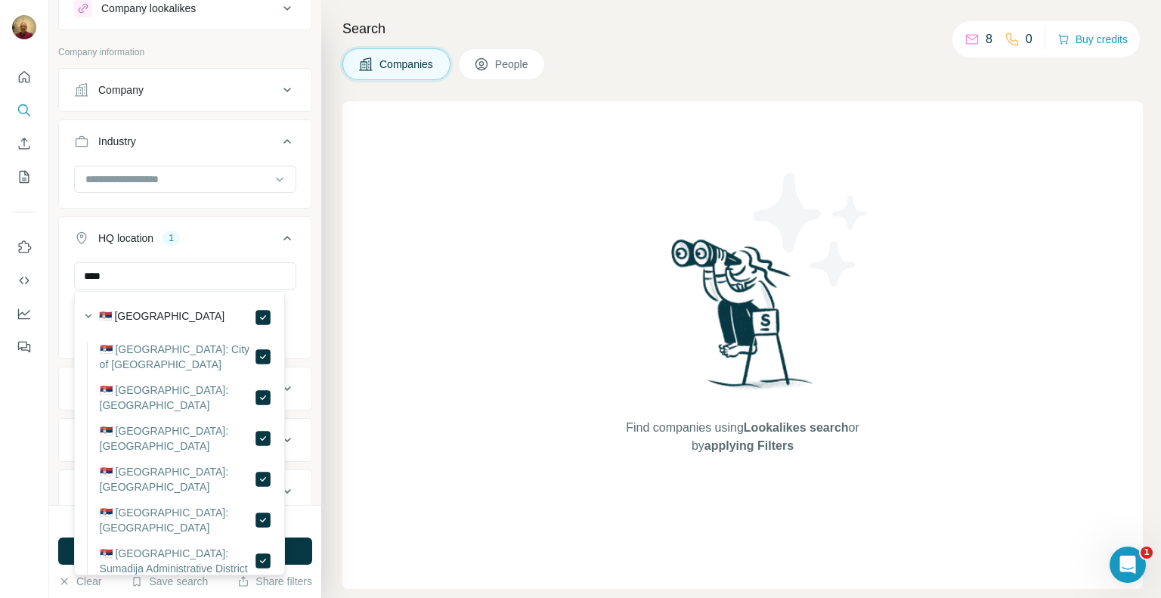
click at [278, 234] on icon at bounding box center [287, 238] width 18 height 18
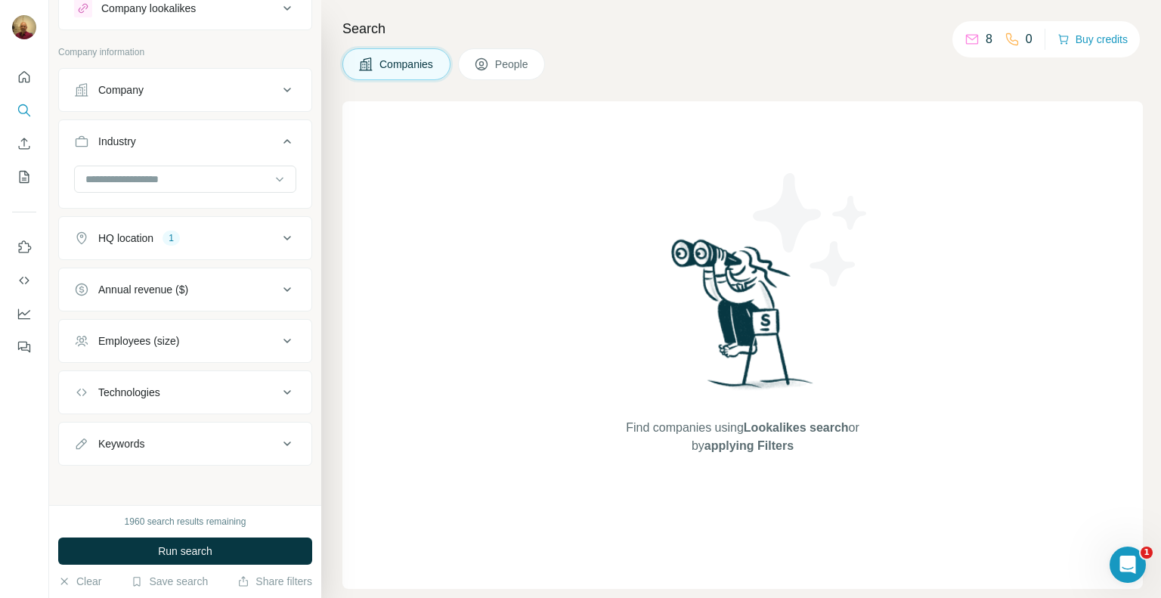
click at [279, 444] on icon at bounding box center [287, 444] width 18 height 18
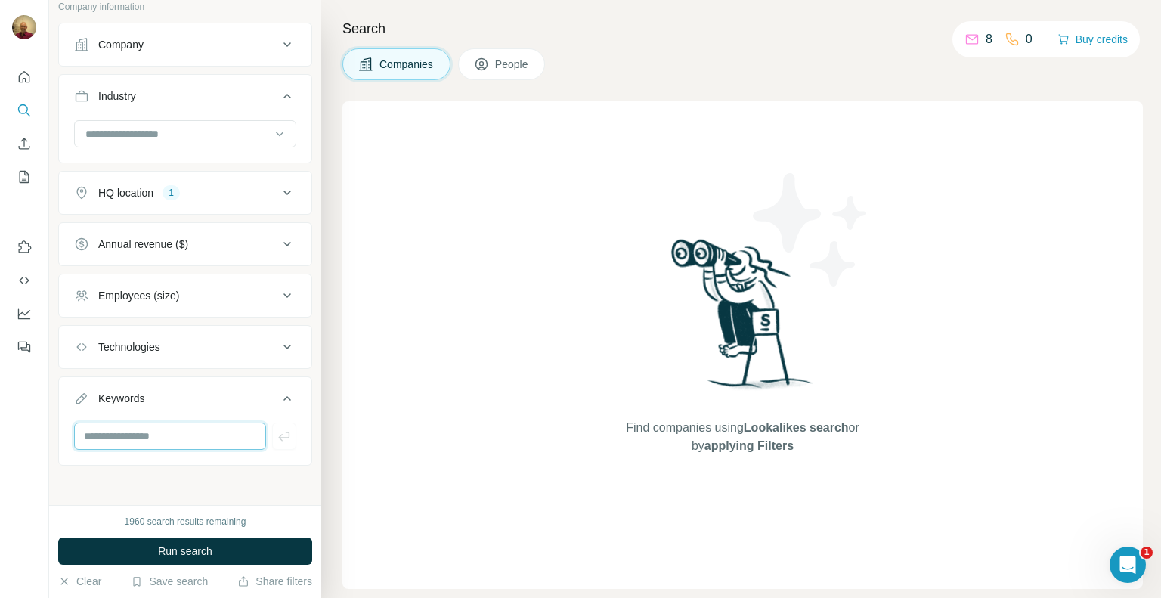
click at [171, 439] on input "text" at bounding box center [170, 436] width 192 height 27
type input "*"
click at [272, 127] on icon at bounding box center [279, 133] width 15 height 15
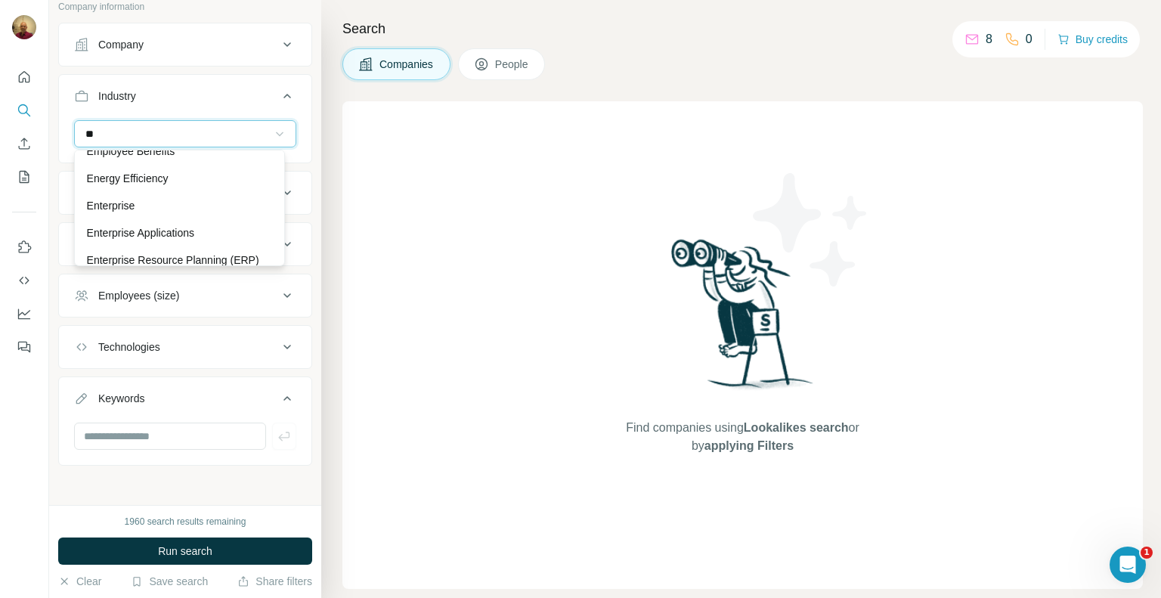
scroll to position [1416, 0]
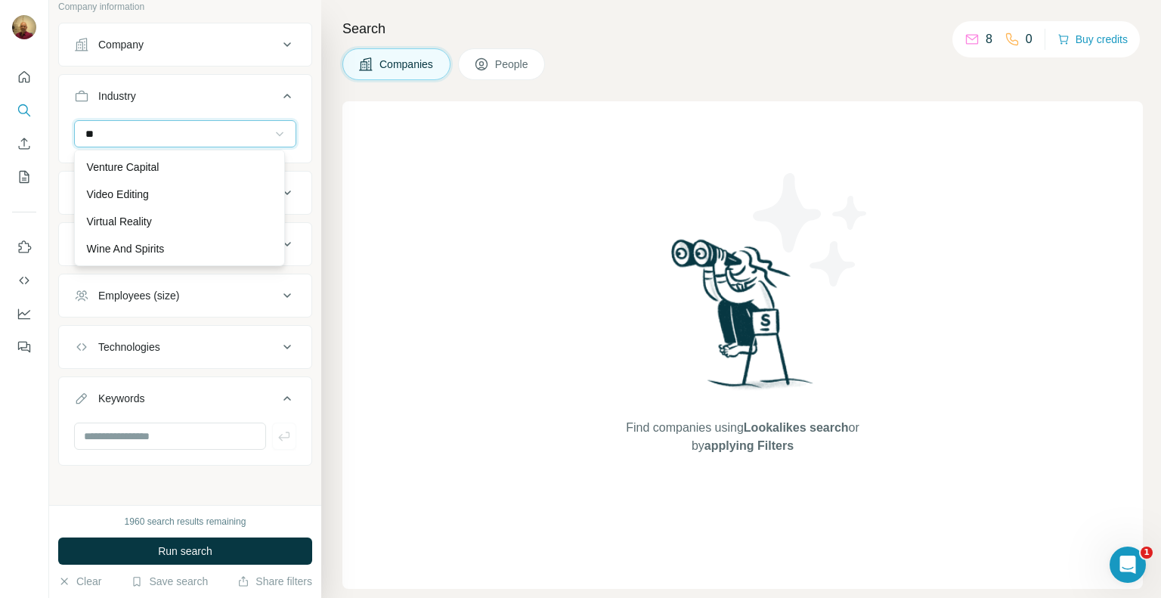
type input "*"
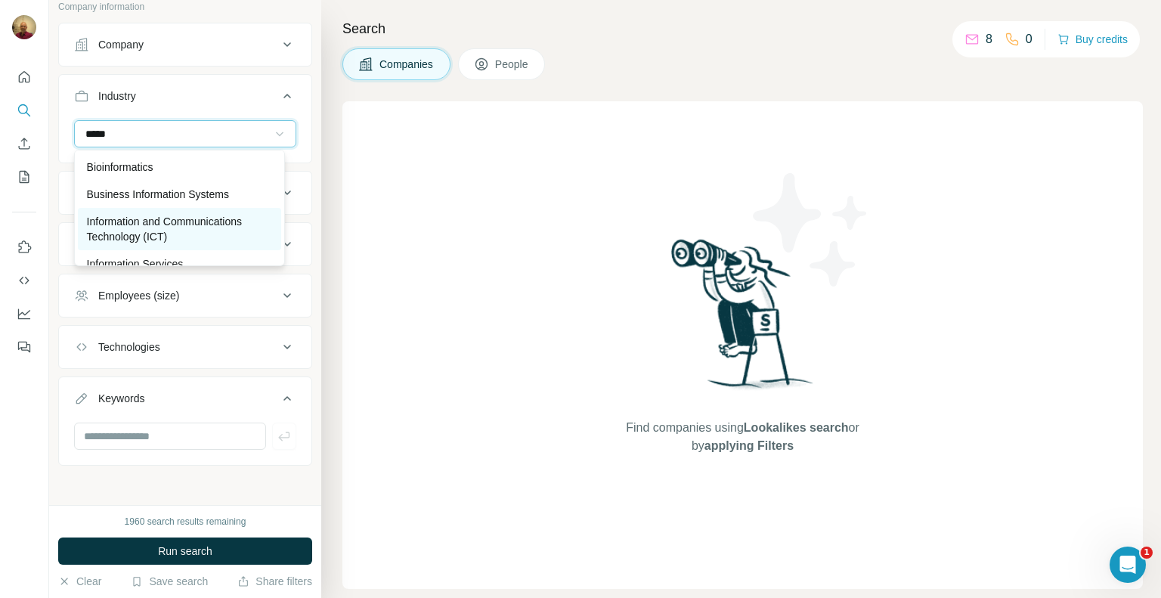
type input "*****"
click at [188, 226] on p "Information and Communications Technology (ICT)" at bounding box center [179, 229] width 185 height 30
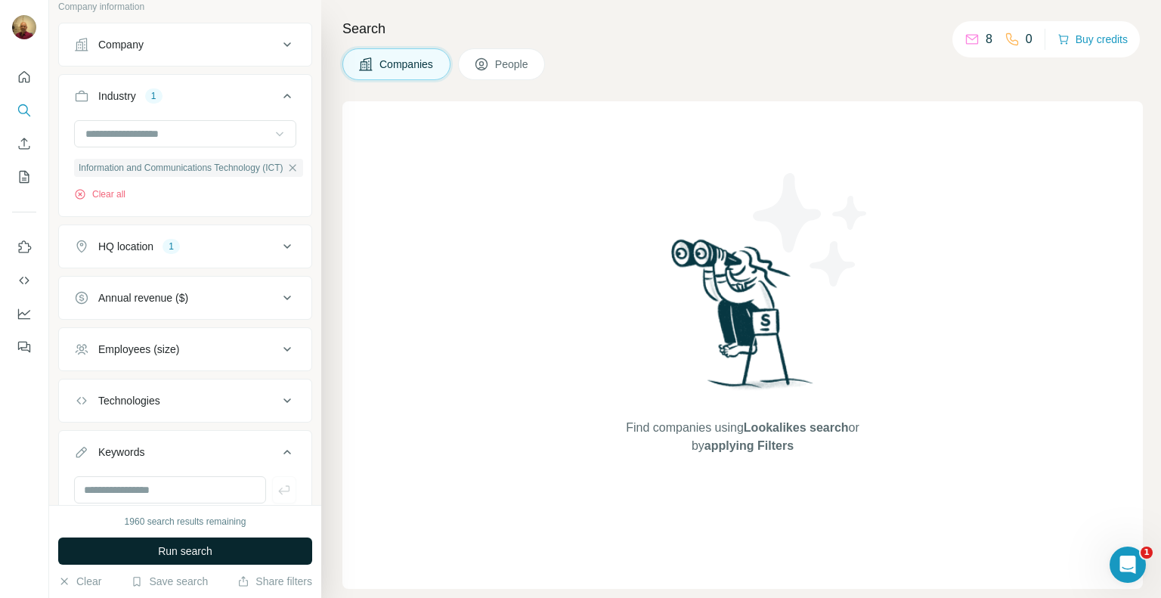
click at [186, 553] on span "Run search" at bounding box center [185, 551] width 54 height 15
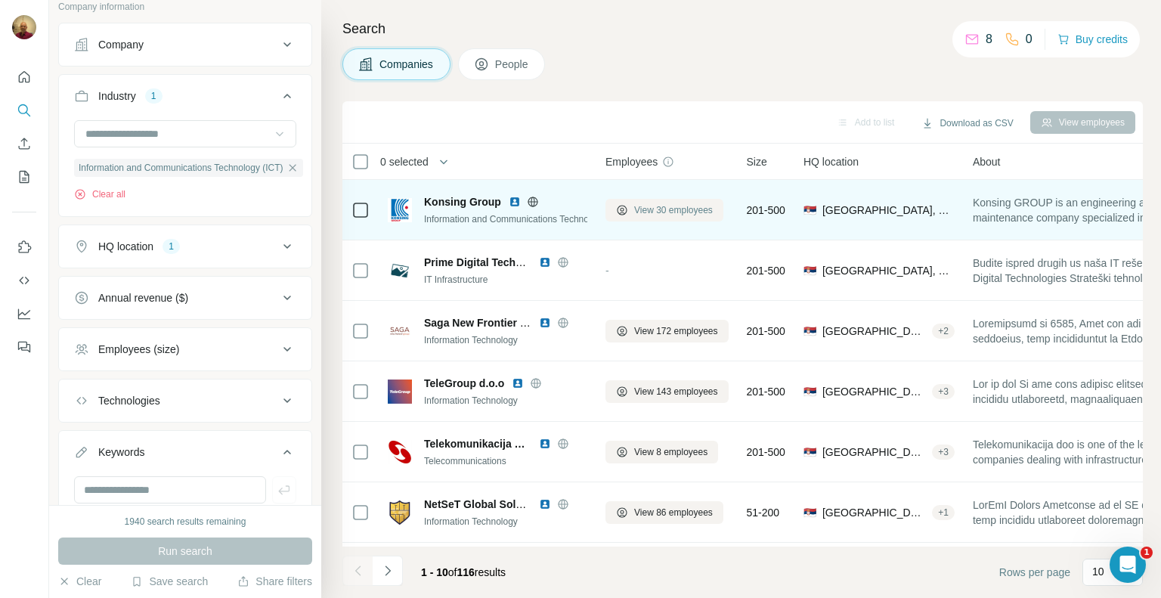
scroll to position [76, 0]
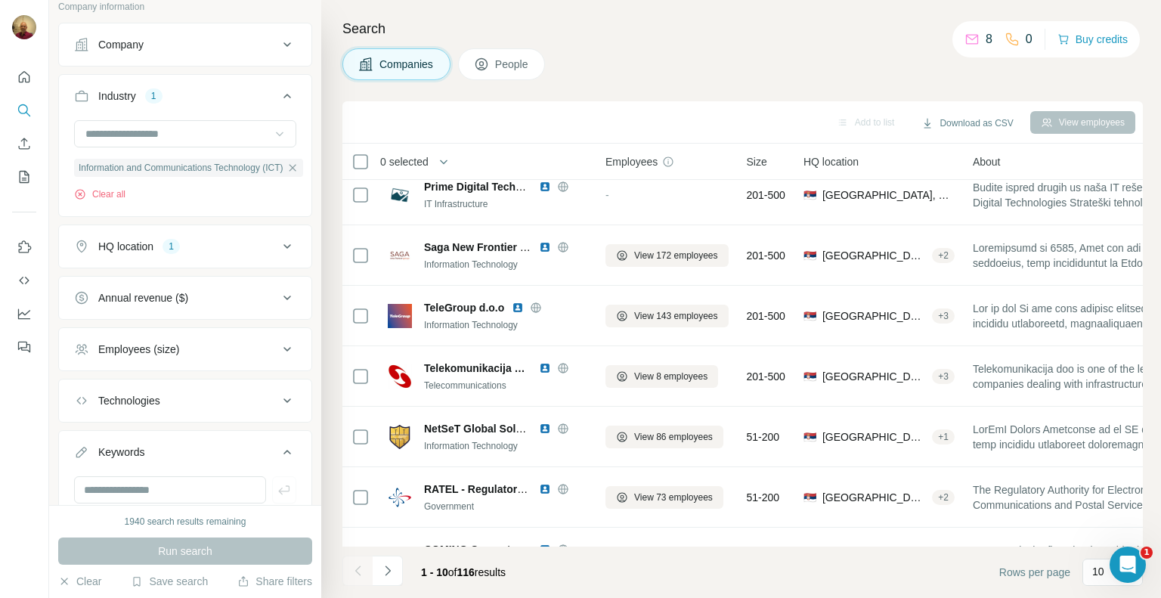
drag, startPoint x: 467, startPoint y: 575, endPoint x: 486, endPoint y: 575, distance: 18.9
click at [486, 575] on span "1 - 10 of 116 results" at bounding box center [463, 572] width 85 height 12
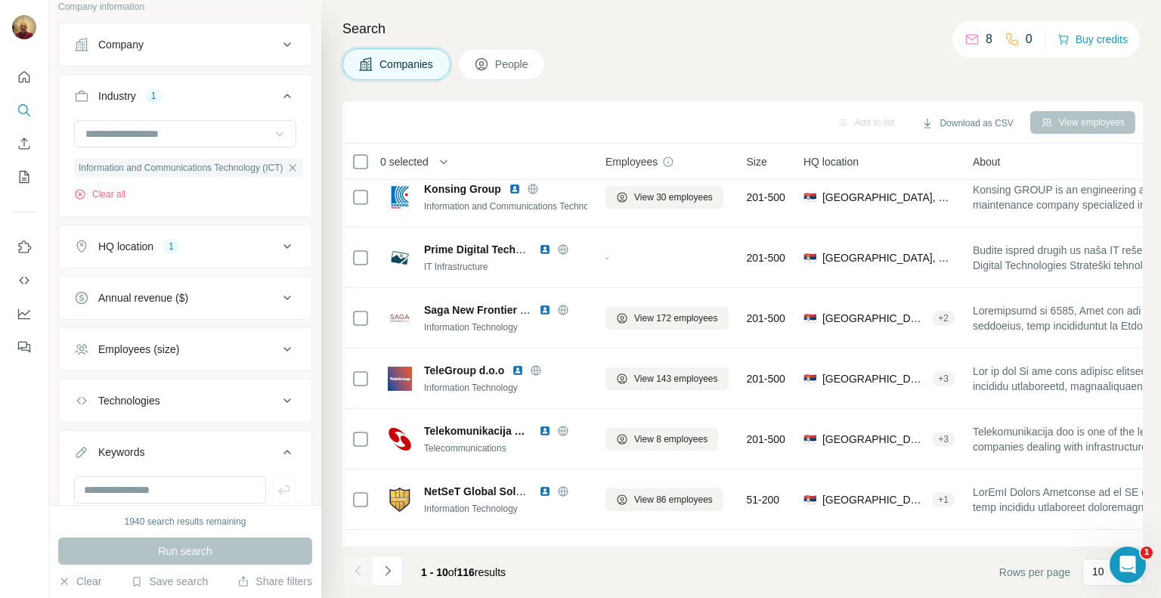
scroll to position [0, 0]
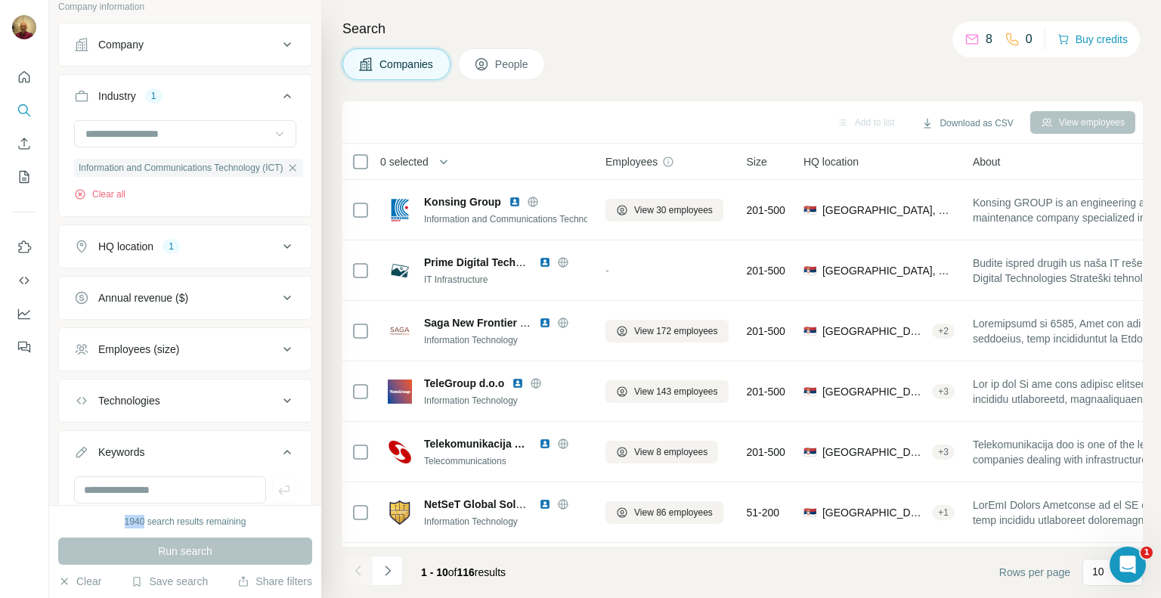
drag, startPoint x: 123, startPoint y: 520, endPoint x: 145, endPoint y: 521, distance: 21.9
click at [145, 521] on div "1940 search results remaining" at bounding box center [186, 522] width 122 height 14
click at [262, 524] on div "1940 search results remaining" at bounding box center [185, 522] width 254 height 14
drag, startPoint x: 248, startPoint y: 523, endPoint x: 120, endPoint y: 522, distance: 127.8
click at [120, 522] on div "1940 search results remaining" at bounding box center [185, 522] width 254 height 14
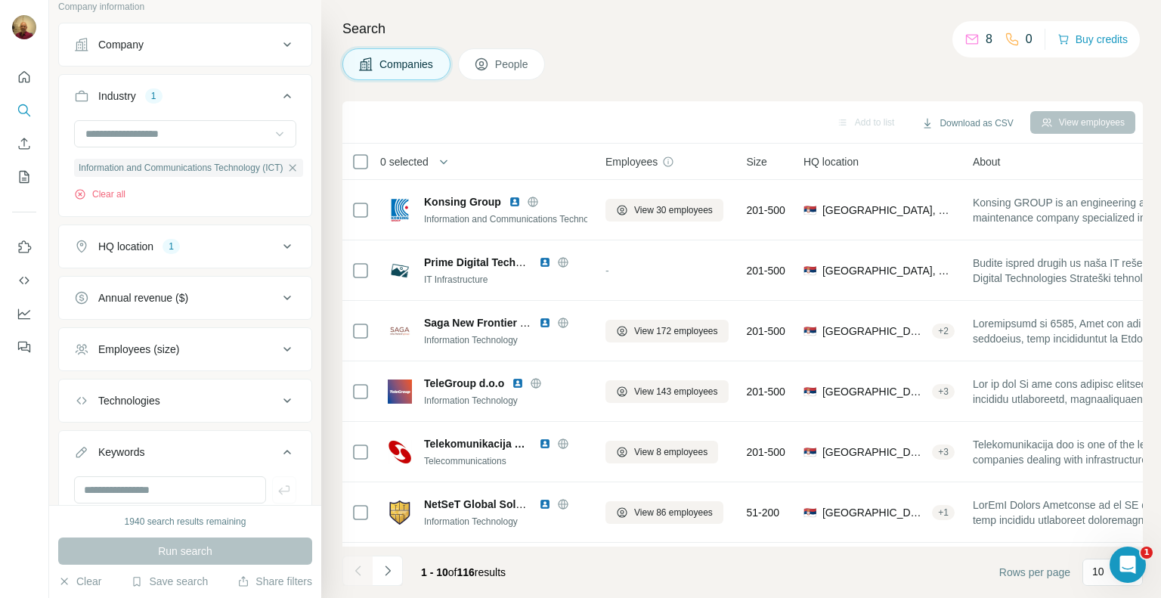
click at [735, 48] on div "Companies People" at bounding box center [743, 64] width 801 height 32
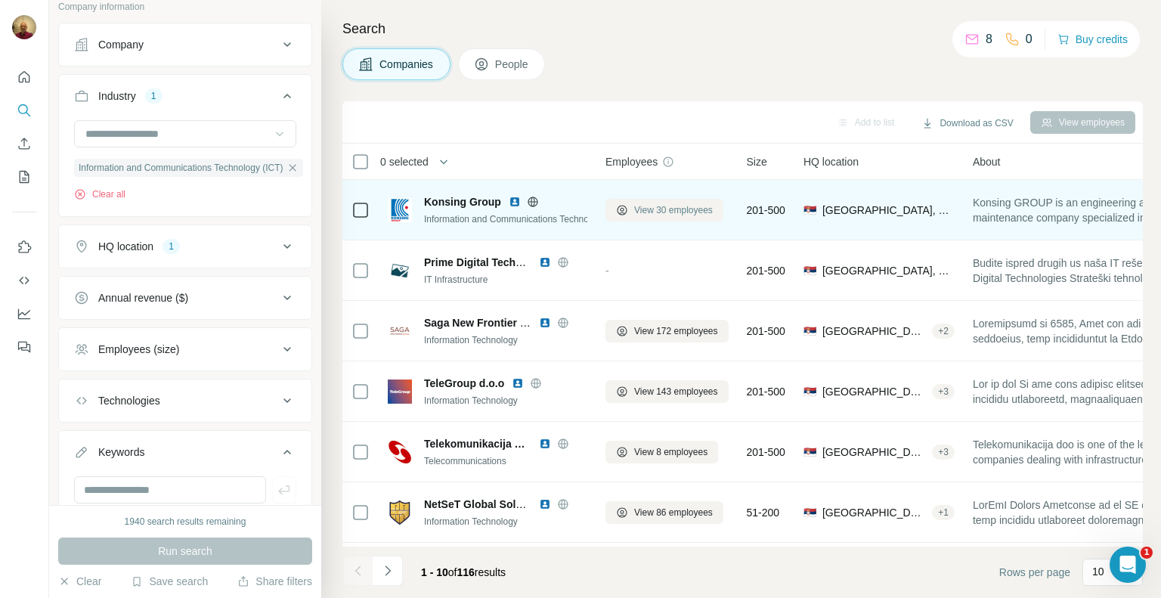
click at [678, 204] on span "View 30 employees" at bounding box center [673, 210] width 79 height 14
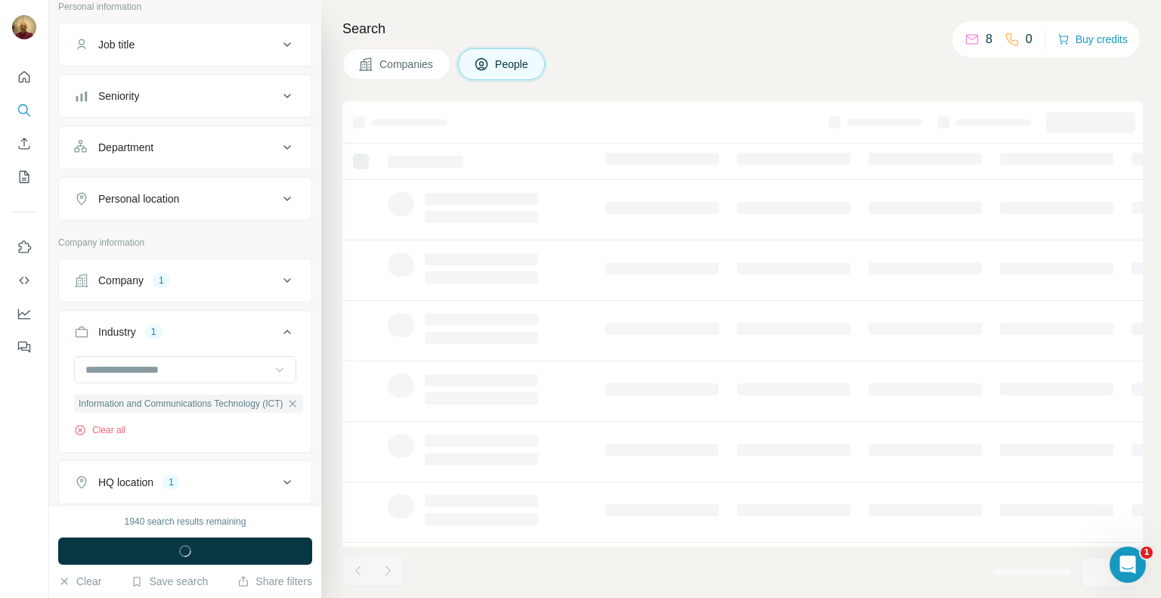
scroll to position [333, 0]
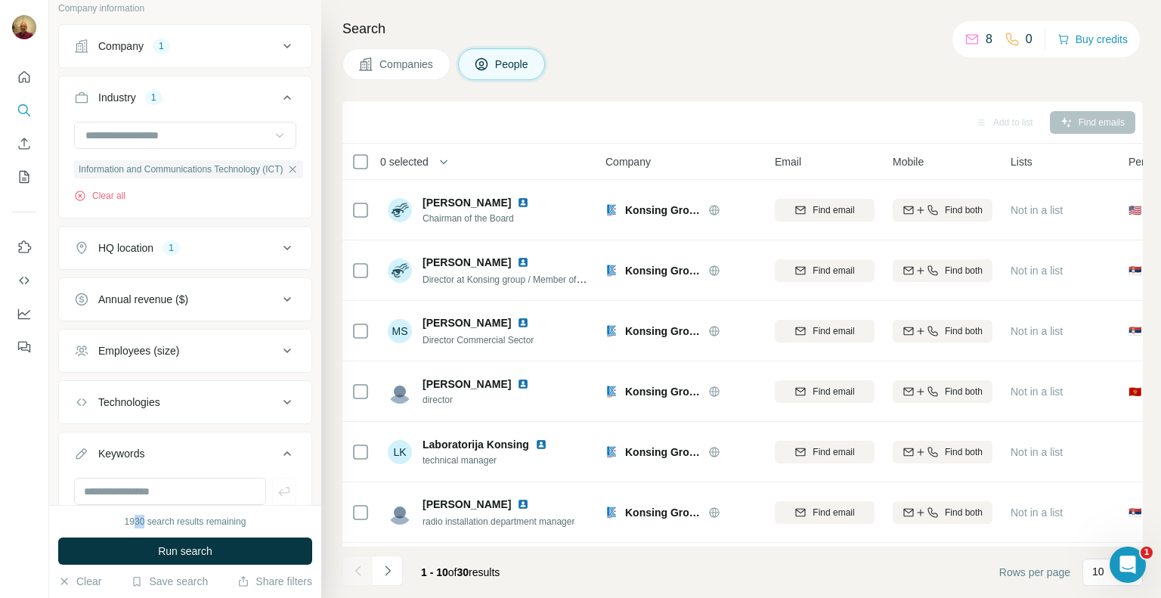
drag, startPoint x: 133, startPoint y: 523, endPoint x: 143, endPoint y: 523, distance: 9.8
click at [143, 523] on div "1930 search results remaining" at bounding box center [186, 522] width 122 height 14
click at [151, 523] on div "1930 search results remaining" at bounding box center [186, 522] width 122 height 14
drag, startPoint x: 992, startPoint y: 42, endPoint x: 981, endPoint y: 42, distance: 11.3
click at [981, 42] on div "8" at bounding box center [979, 39] width 28 height 18
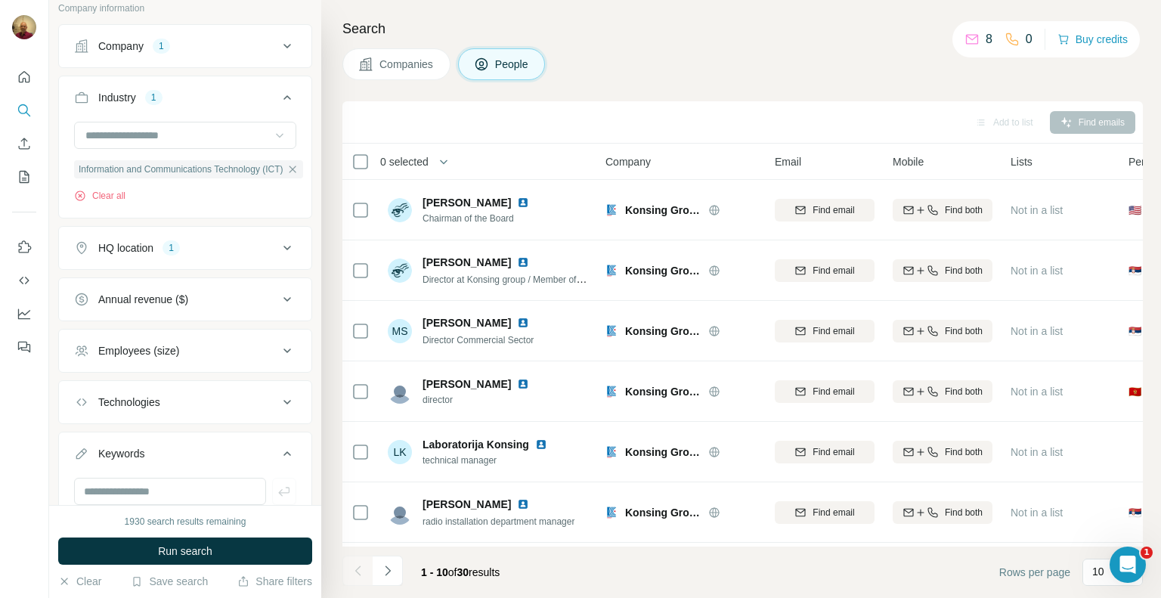
click at [954, 84] on div "Search Companies People Add to list Find emails 0 selected People Company Email…" at bounding box center [741, 299] width 840 height 598
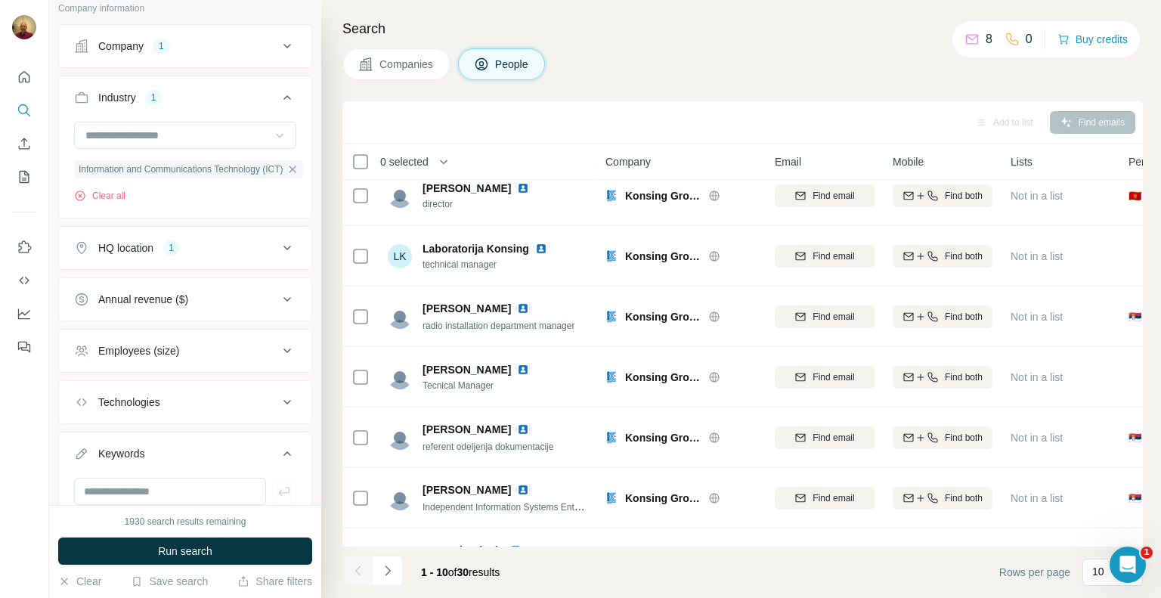
scroll to position [169, 0]
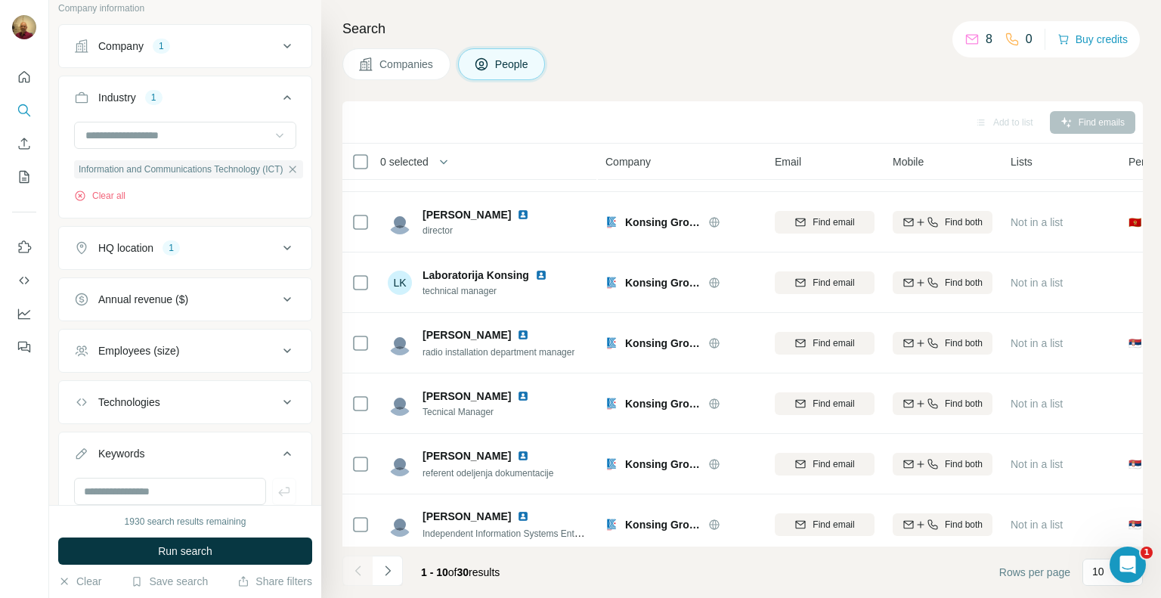
click at [991, 43] on p "8" at bounding box center [989, 39] width 7 height 18
click at [983, 43] on div "8" at bounding box center [979, 39] width 28 height 18
click at [916, 91] on div "Search Companies People Add to list Find emails 0 selected People Company Email…" at bounding box center [741, 299] width 840 height 598
click at [24, 174] on icon "My lists" at bounding box center [26, 176] width 8 height 10
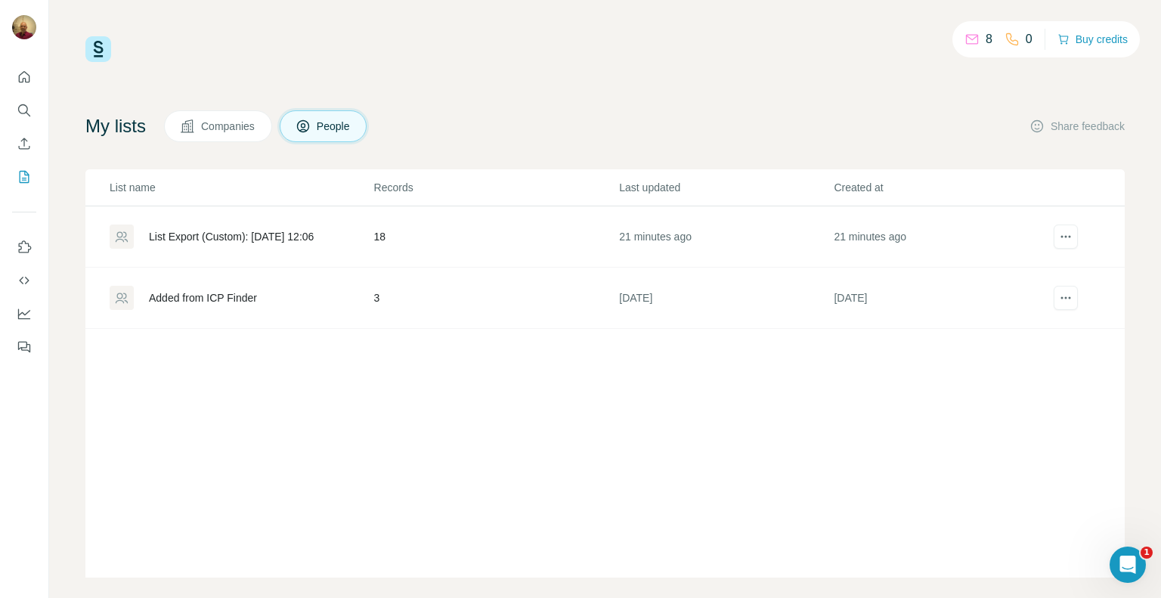
click at [192, 298] on div "Added from ICP Finder" at bounding box center [203, 297] width 108 height 15
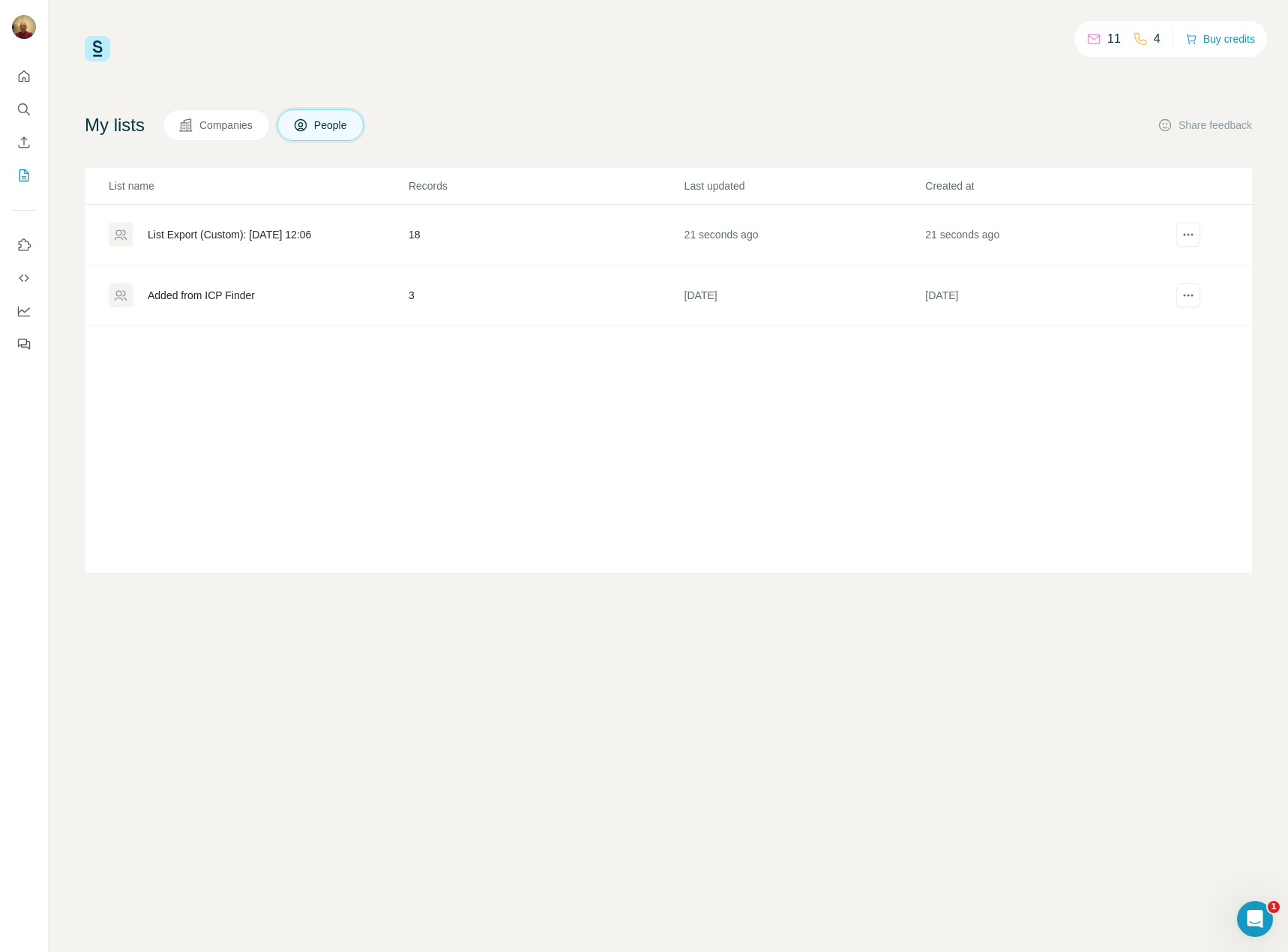
click at [297, 229] on div "List Export (Custom): [DATE] 12:06" at bounding box center [229, 234] width 164 height 15
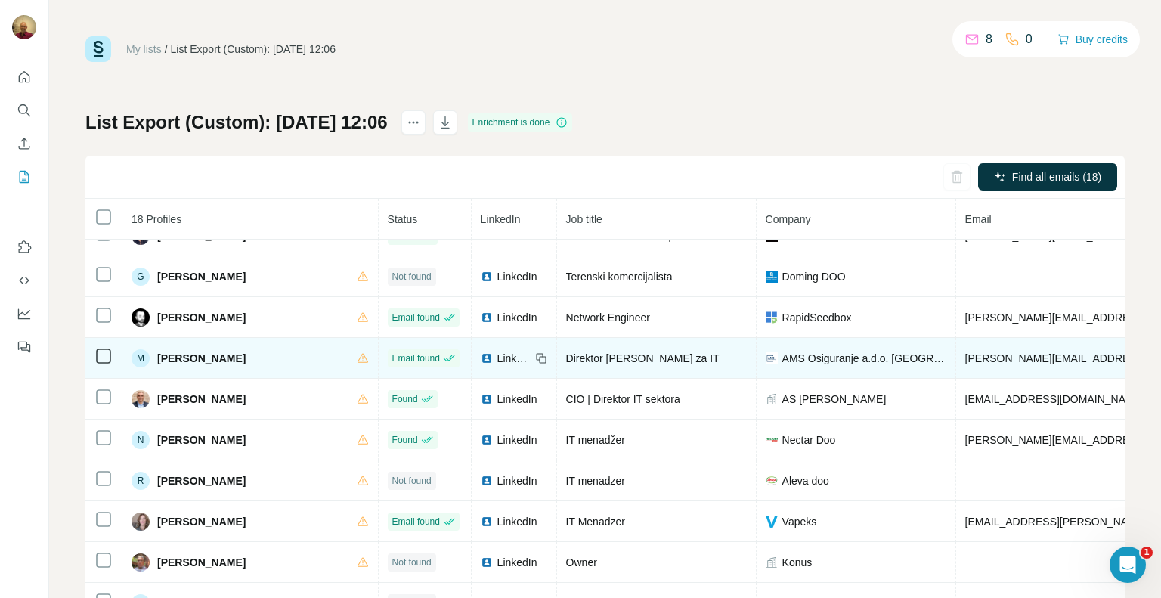
scroll to position [378, 0]
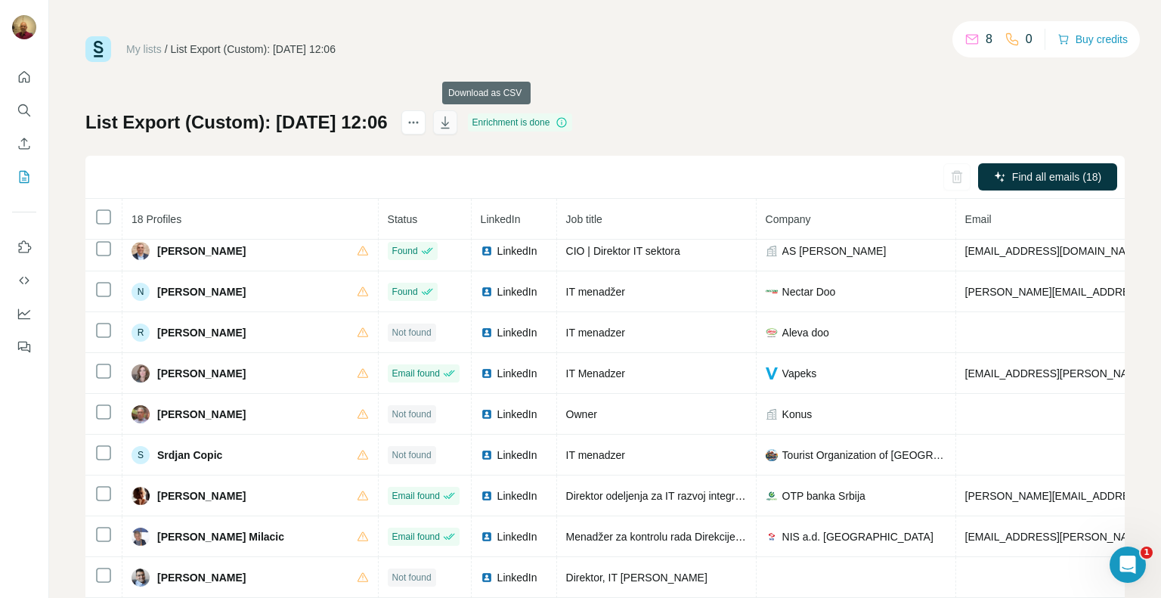
click at [449, 123] on icon "button" at bounding box center [446, 124] width 8 height 5
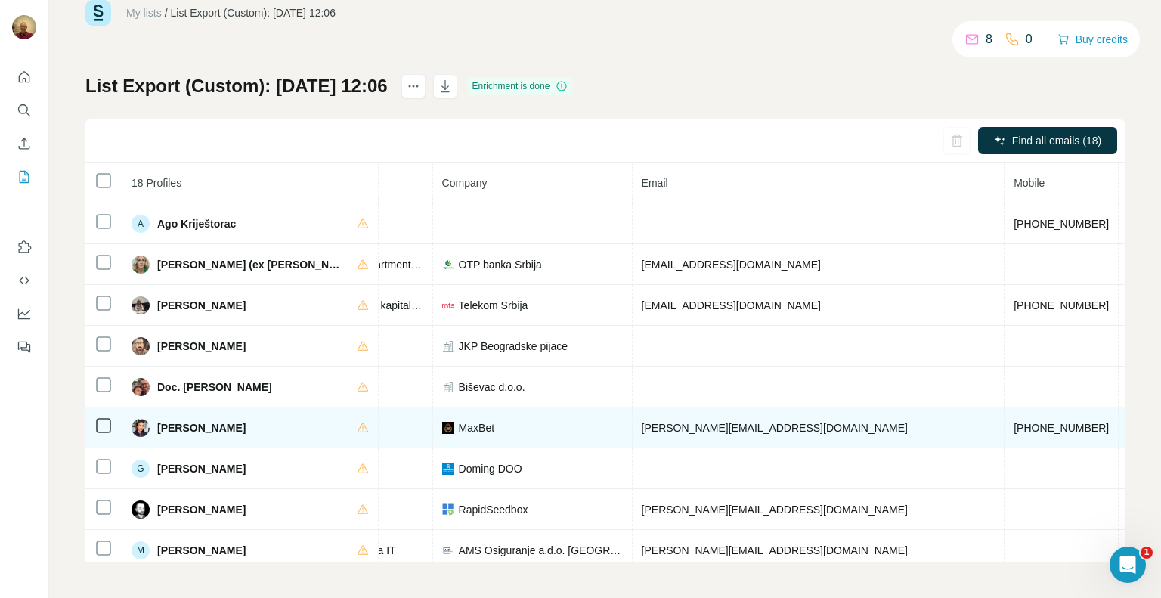
scroll to position [0, 0]
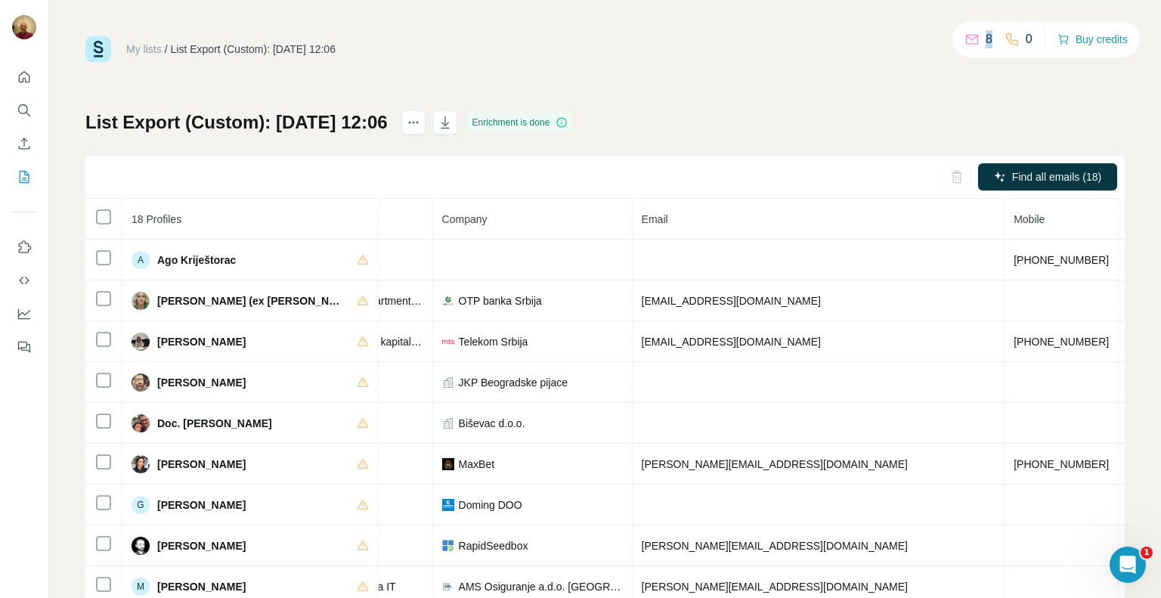
drag, startPoint x: 986, startPoint y: 45, endPoint x: 975, endPoint y: 45, distance: 10.6
click at [975, 45] on div "8" at bounding box center [979, 39] width 28 height 18
click at [988, 44] on div "8 0" at bounding box center [999, 39] width 68 height 21
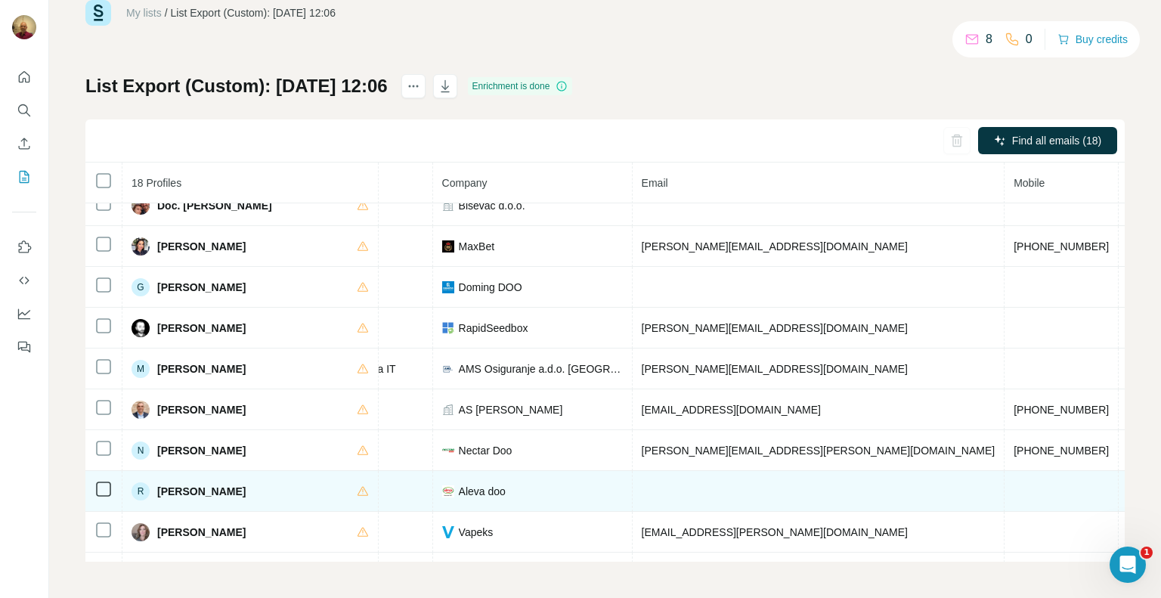
scroll to position [0, 324]
